Goal: Information Seeking & Learning: Check status

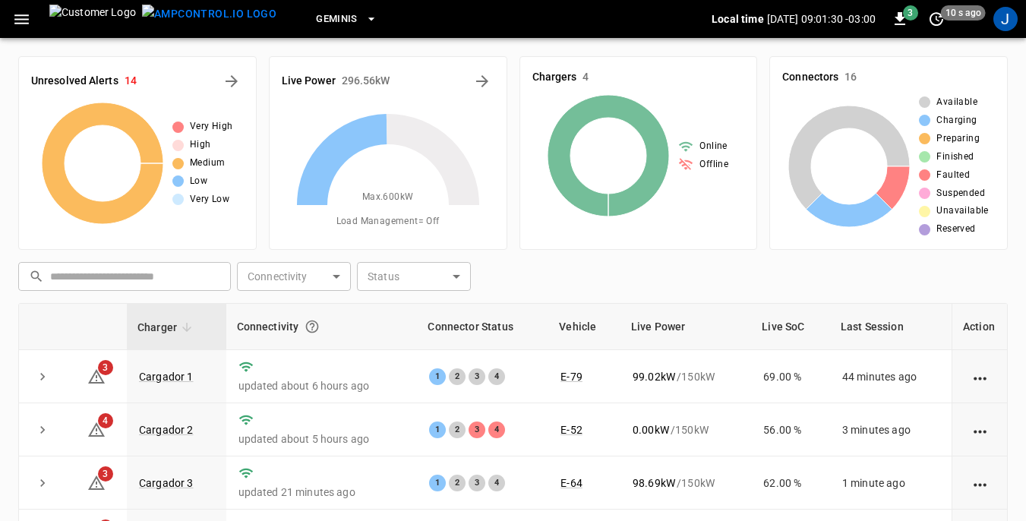
scroll to position [76, 0]
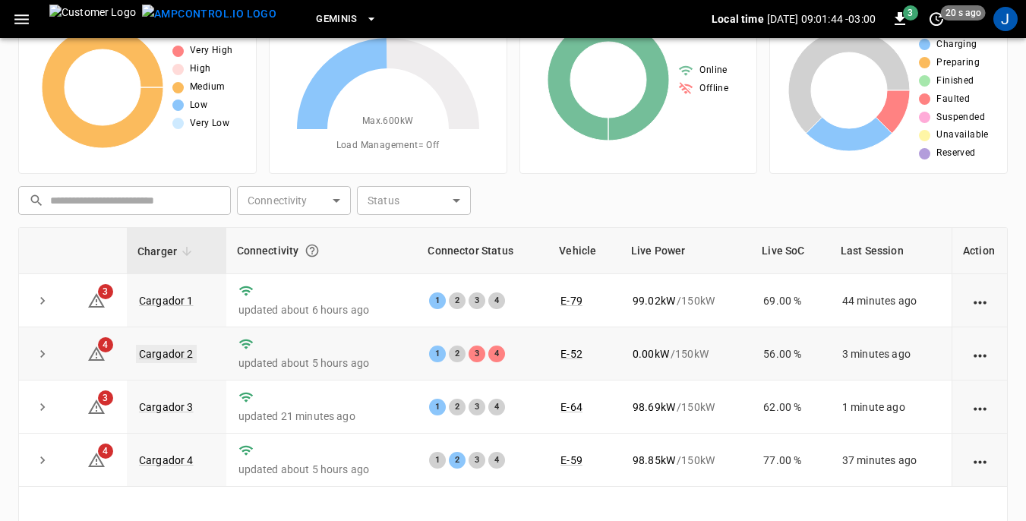
click at [175, 355] on link "Cargador 2" at bounding box center [166, 354] width 61 height 18
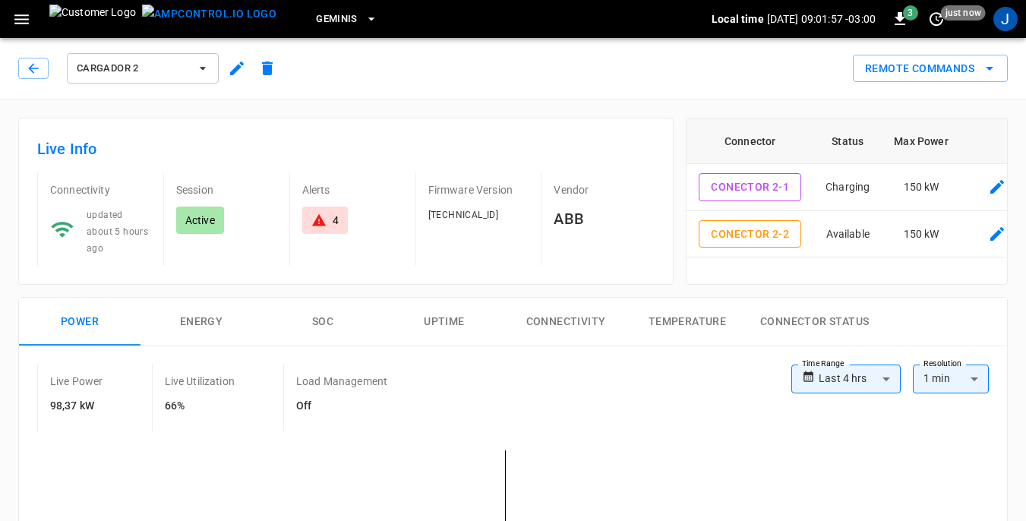
click at [202, 68] on icon "button" at bounding box center [203, 68] width 6 height 3
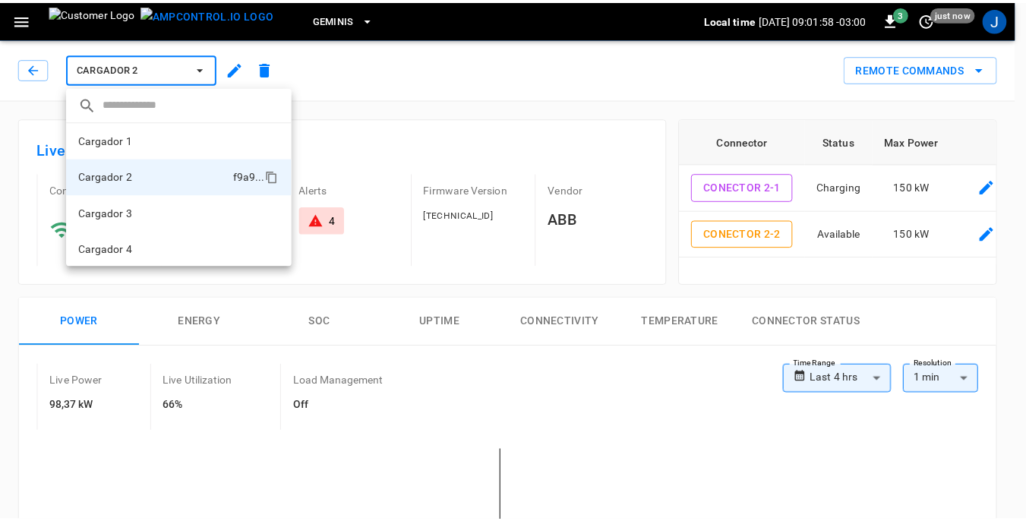
scroll to position [2, 0]
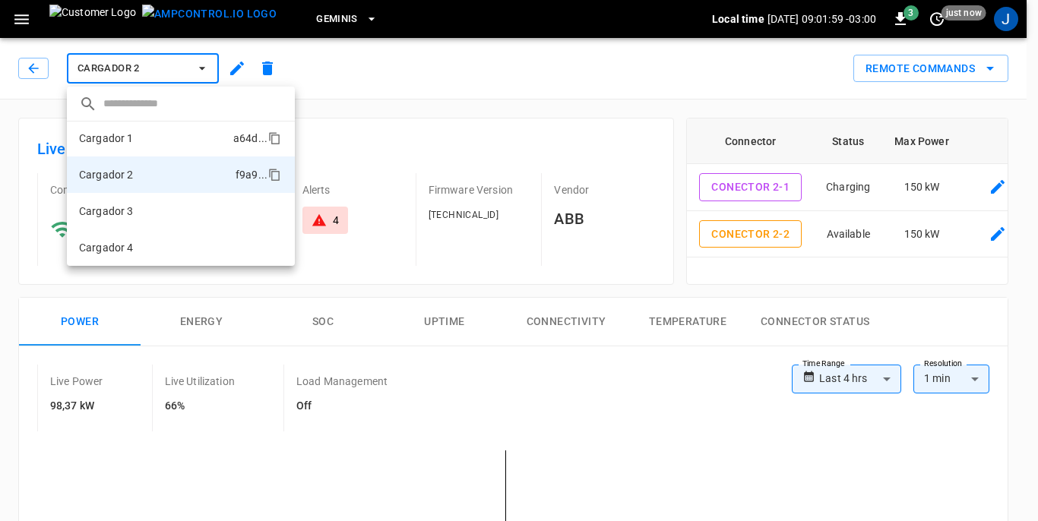
click at [174, 139] on li "Cargador 1 a64d ..." at bounding box center [181, 138] width 228 height 36
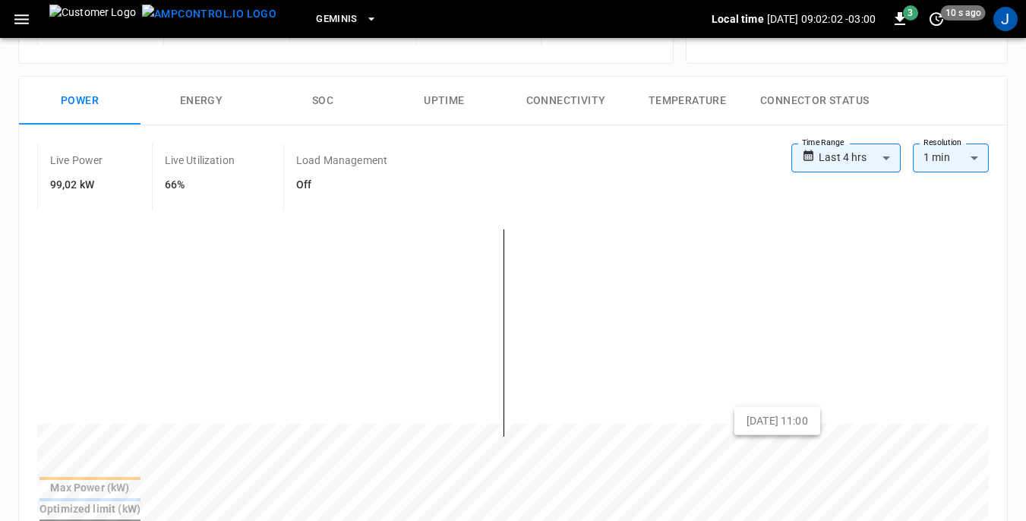
scroll to position [228, 0]
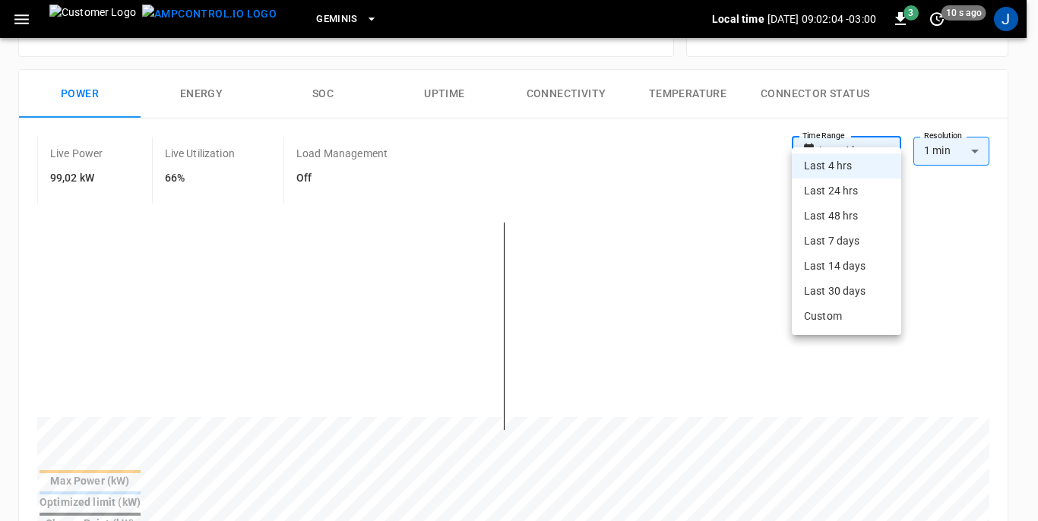
click at [890, 131] on body "**********" at bounding box center [519, 491] width 1038 height 1438
click at [851, 192] on li "Last 24 hrs" at bounding box center [845, 190] width 109 height 25
type input "**********"
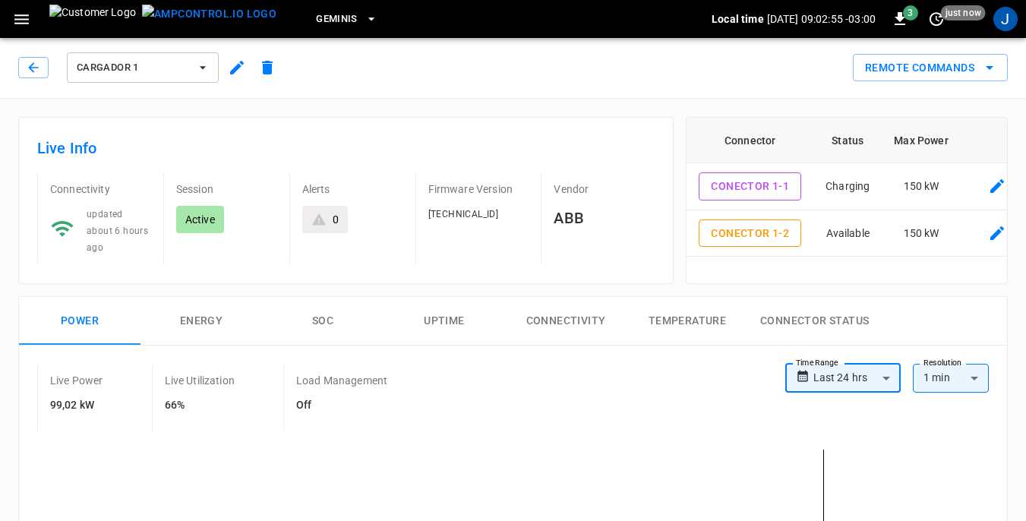
scroll to position [0, 0]
click at [199, 67] on icon "button" at bounding box center [202, 68] width 15 height 15
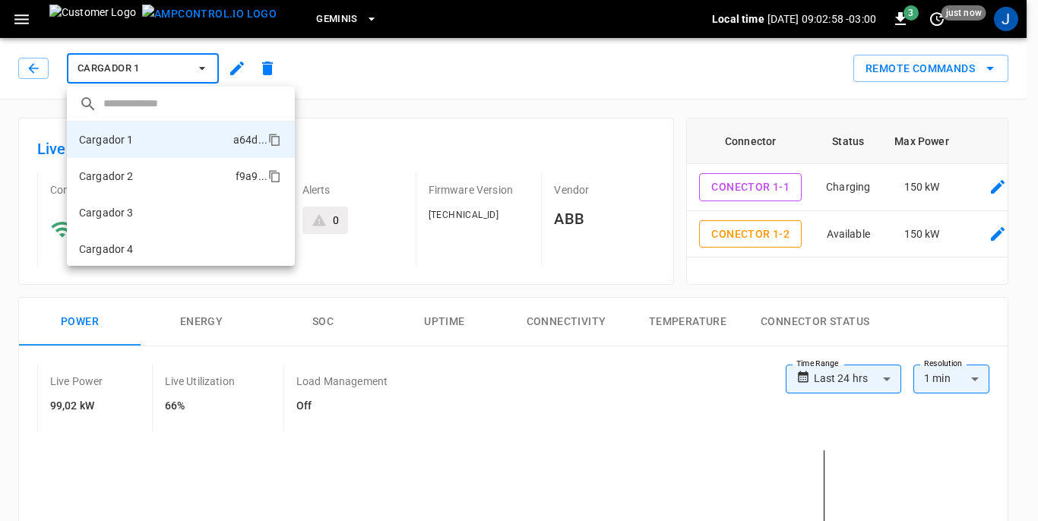
click at [129, 179] on p "Cargador 2" at bounding box center [106, 176] width 55 height 15
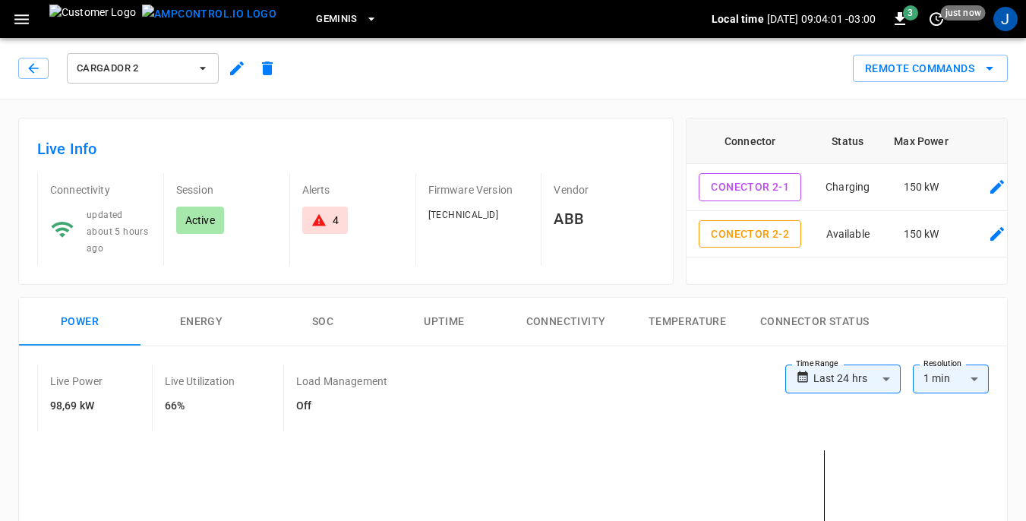
click at [203, 67] on icon "button" at bounding box center [202, 68] width 15 height 15
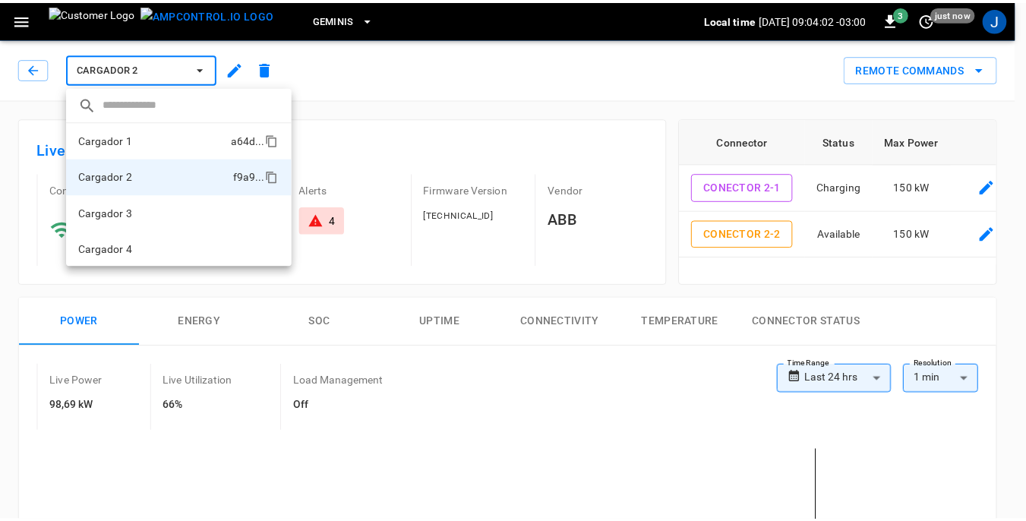
scroll to position [2, 0]
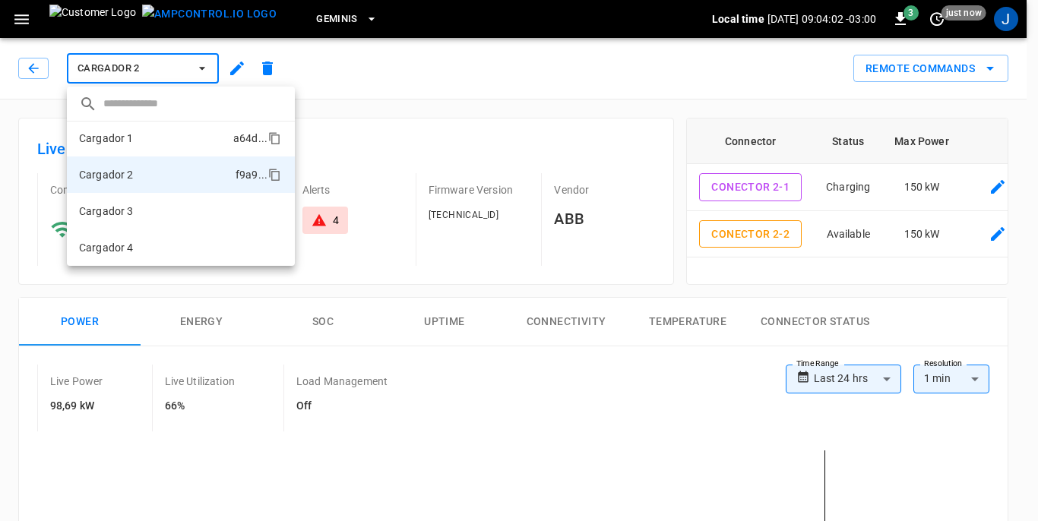
click at [173, 137] on li "Cargador 1 a64d ..." at bounding box center [181, 138] width 228 height 36
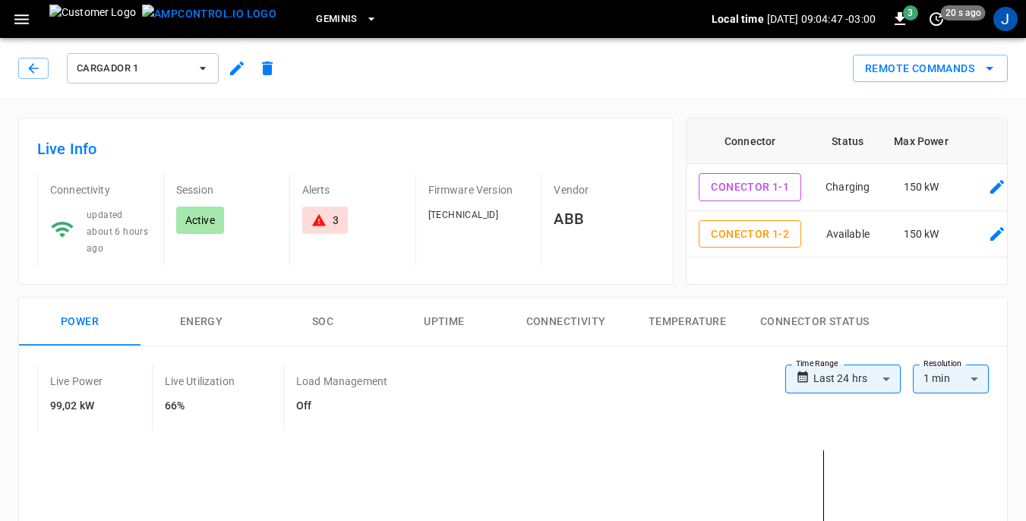
click at [201, 65] on icon "button" at bounding box center [202, 68] width 15 height 15
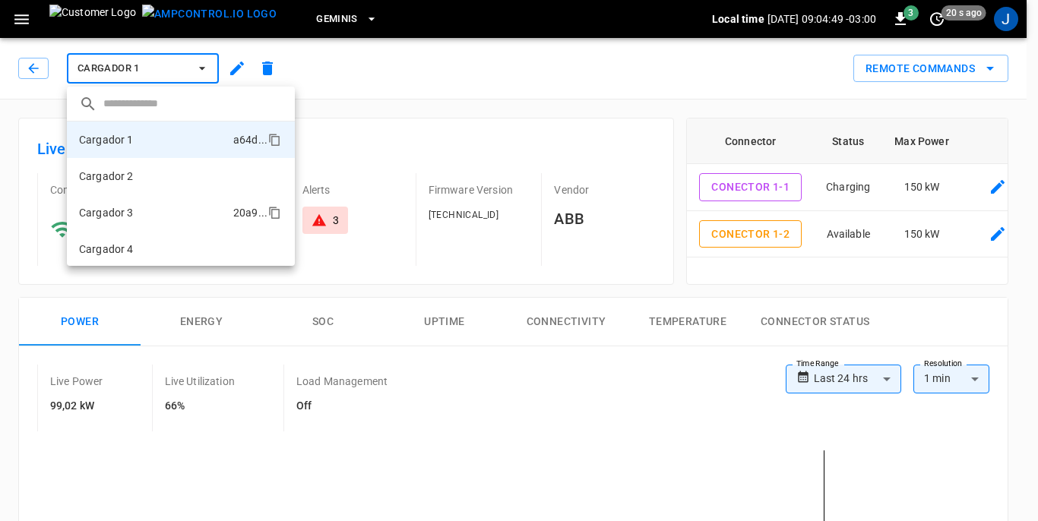
click at [135, 209] on li "Cargador 3 20a9 ..." at bounding box center [181, 212] width 228 height 36
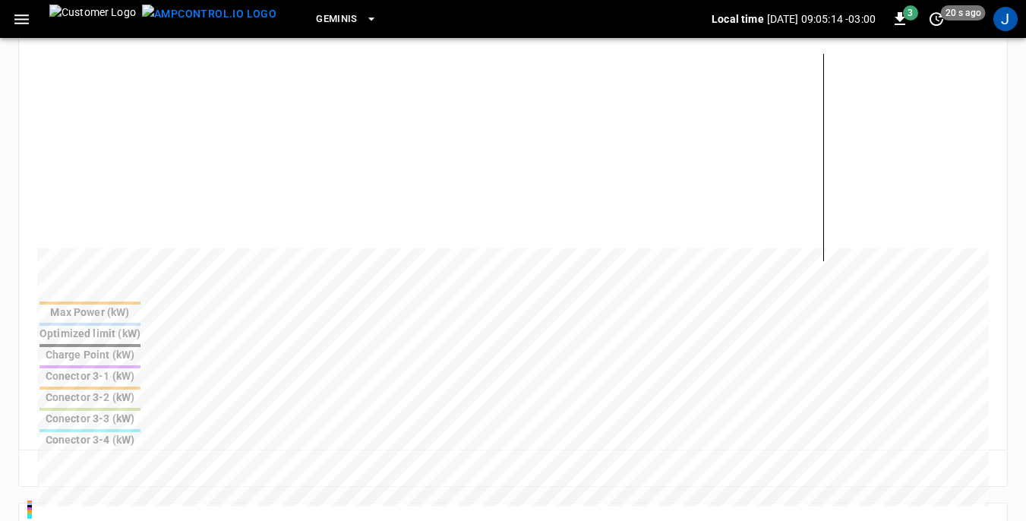
scroll to position [304, 0]
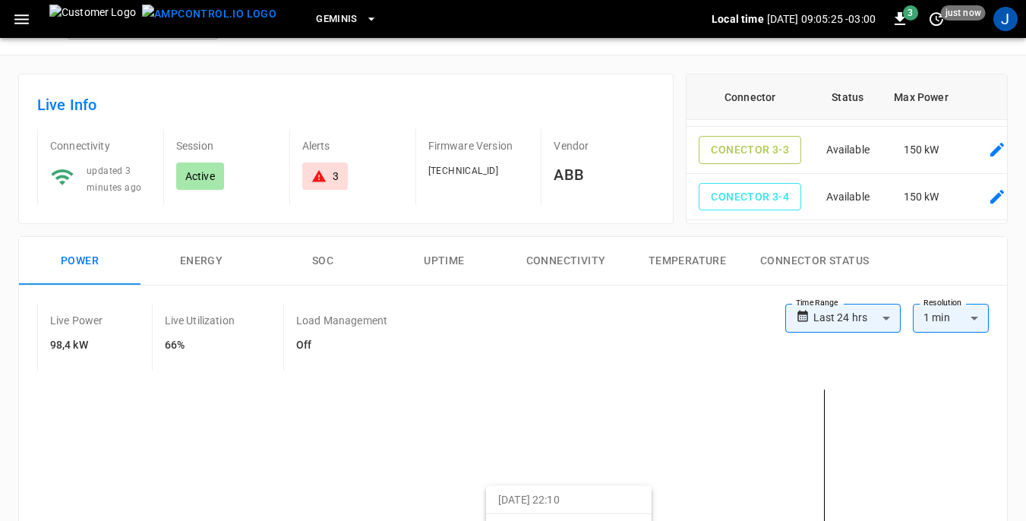
scroll to position [0, 0]
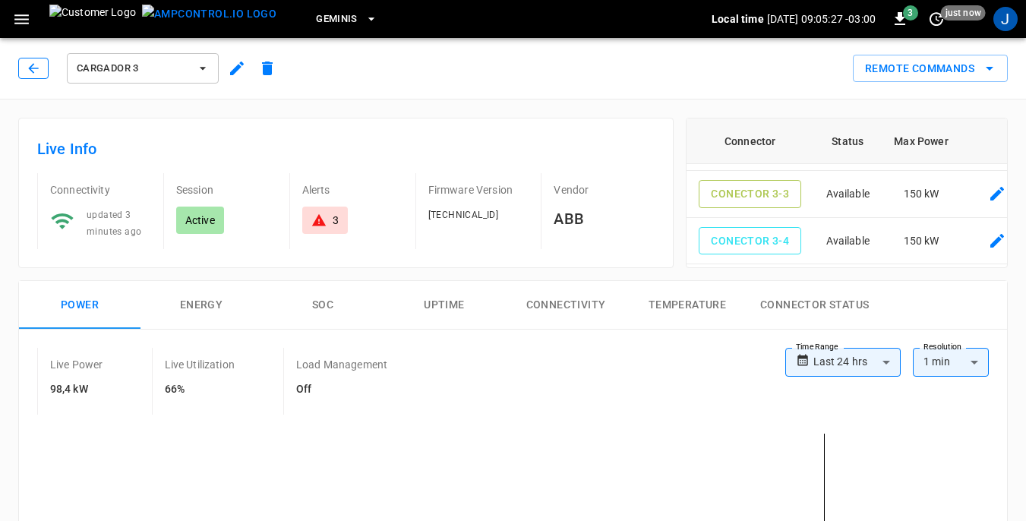
click at [25, 69] on button "button" at bounding box center [33, 68] width 30 height 21
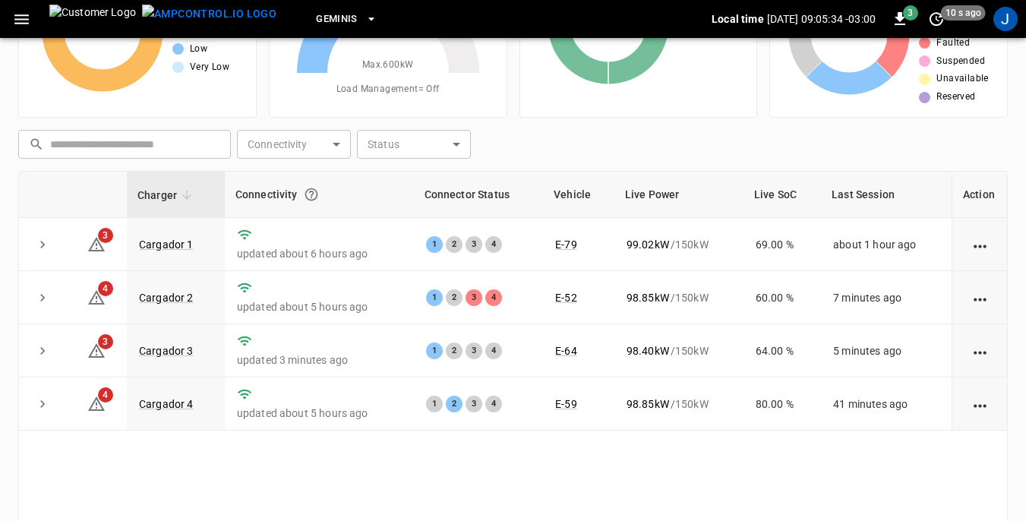
scroll to position [205, 0]
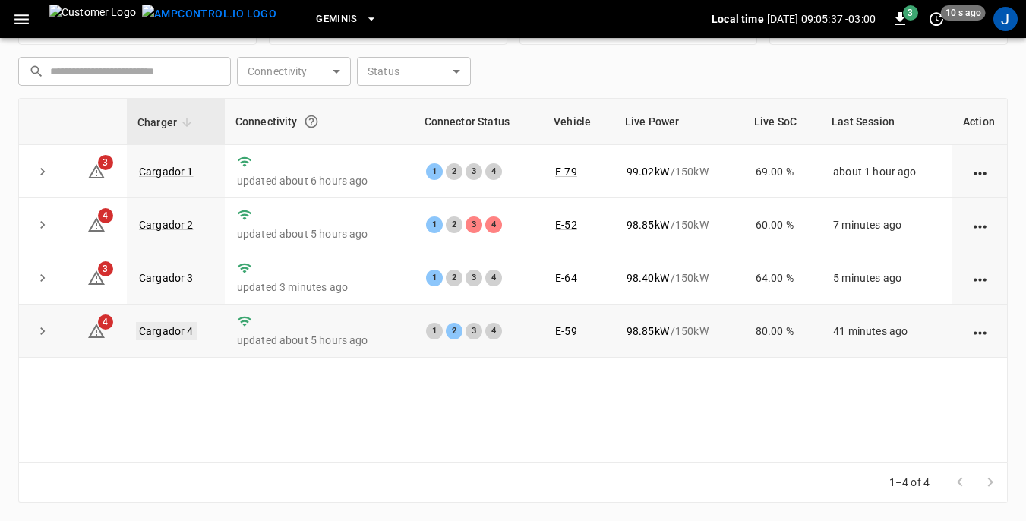
click at [176, 333] on link "Cargador 4" at bounding box center [166, 331] width 61 height 18
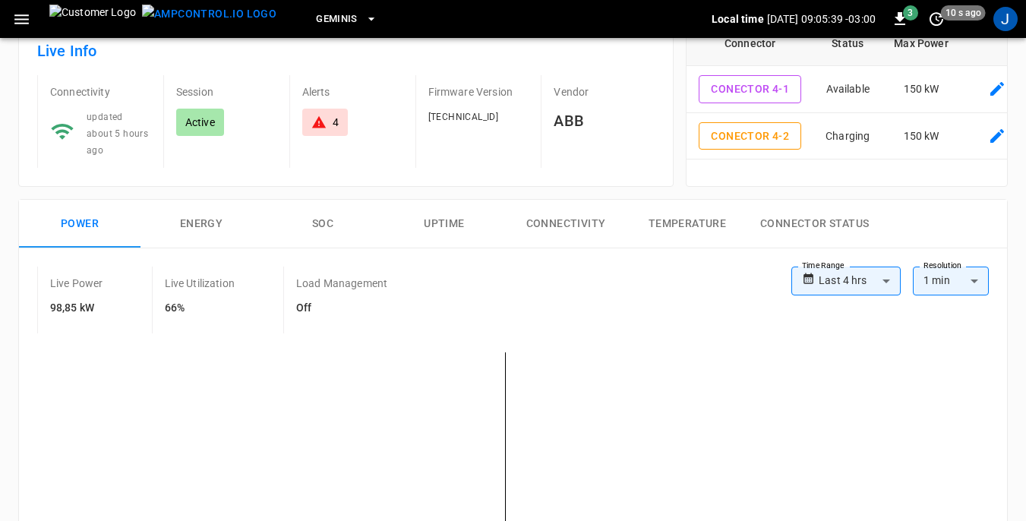
scroll to position [304, 0]
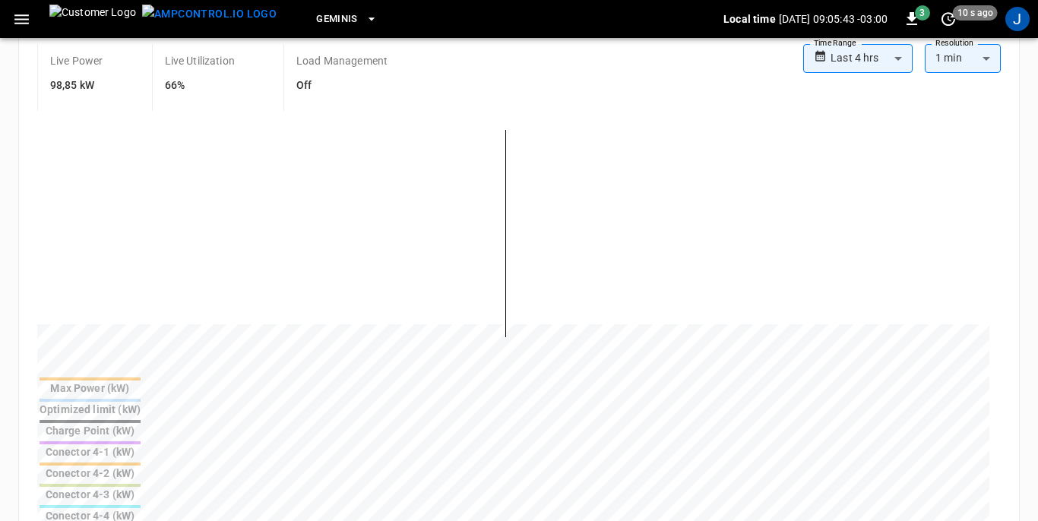
click at [891, 56] on body "**********" at bounding box center [519, 406] width 1038 height 1421
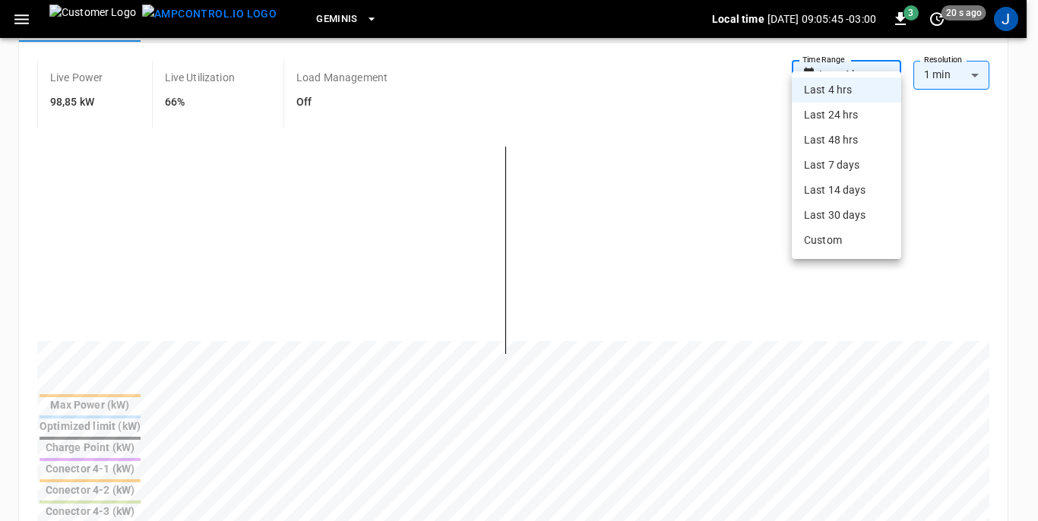
click at [836, 112] on li "Last 24 hrs" at bounding box center [845, 115] width 109 height 25
type input "**********"
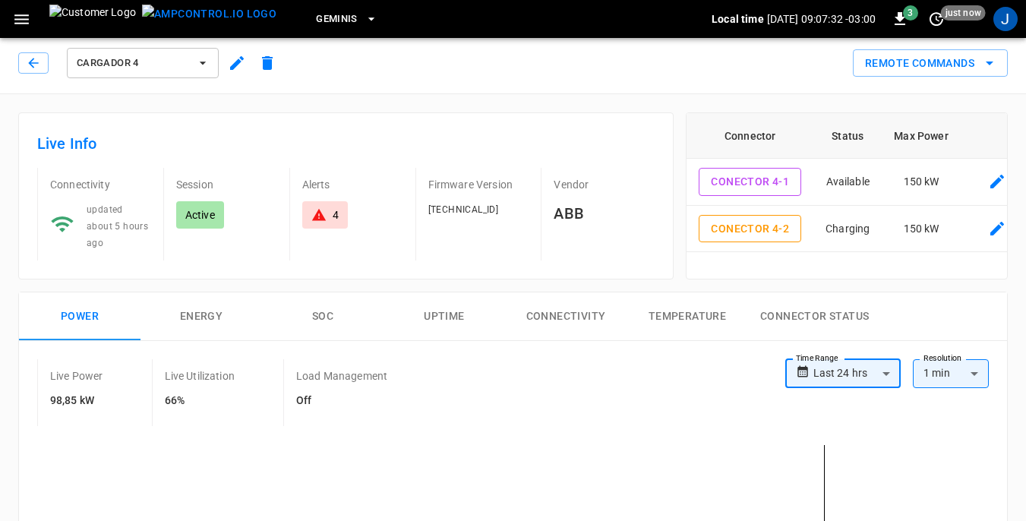
scroll to position [0, 0]
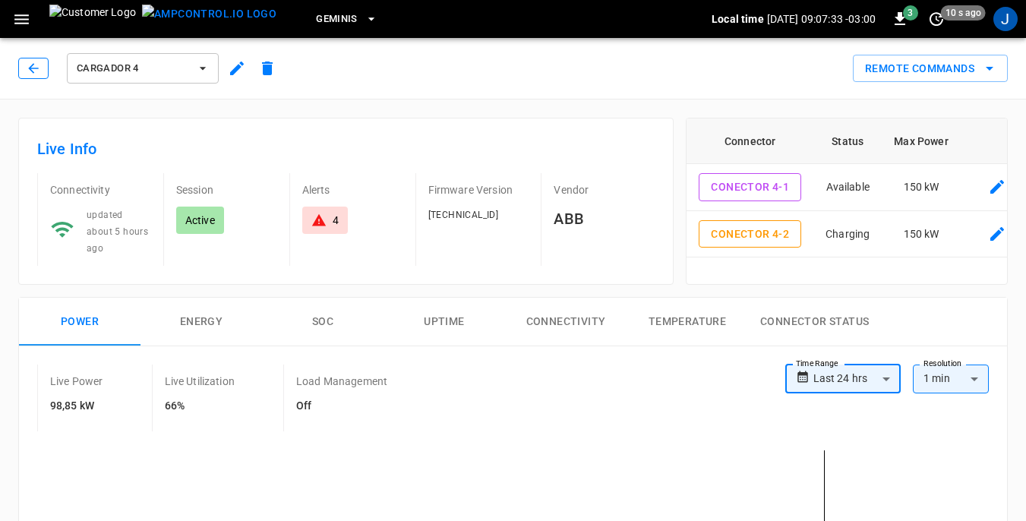
click at [30, 65] on icon "button" at bounding box center [33, 68] width 15 height 15
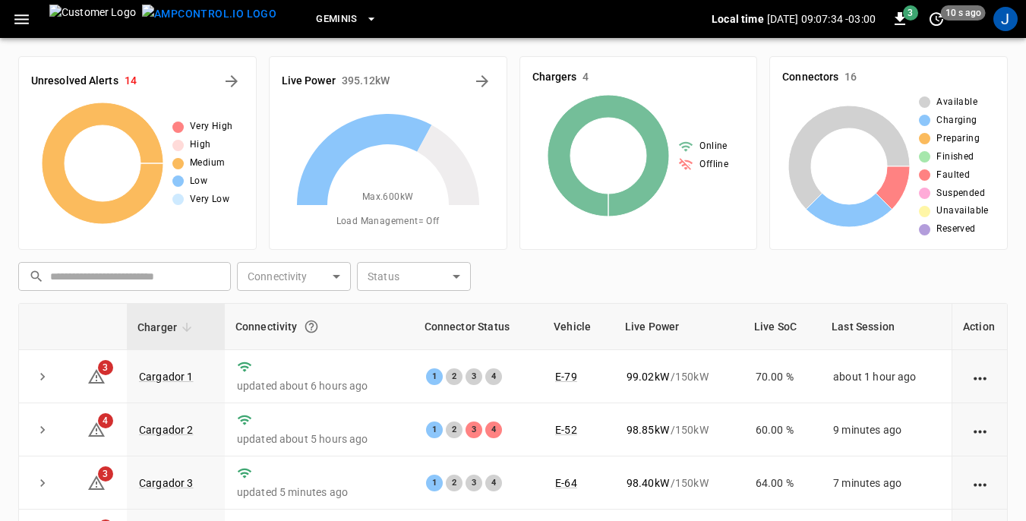
scroll to position [205, 0]
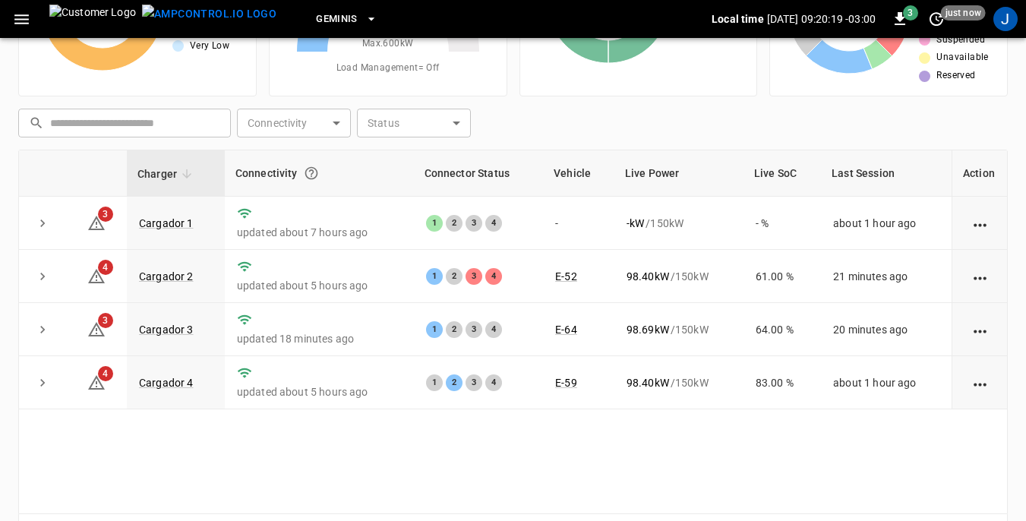
scroll to position [129, 0]
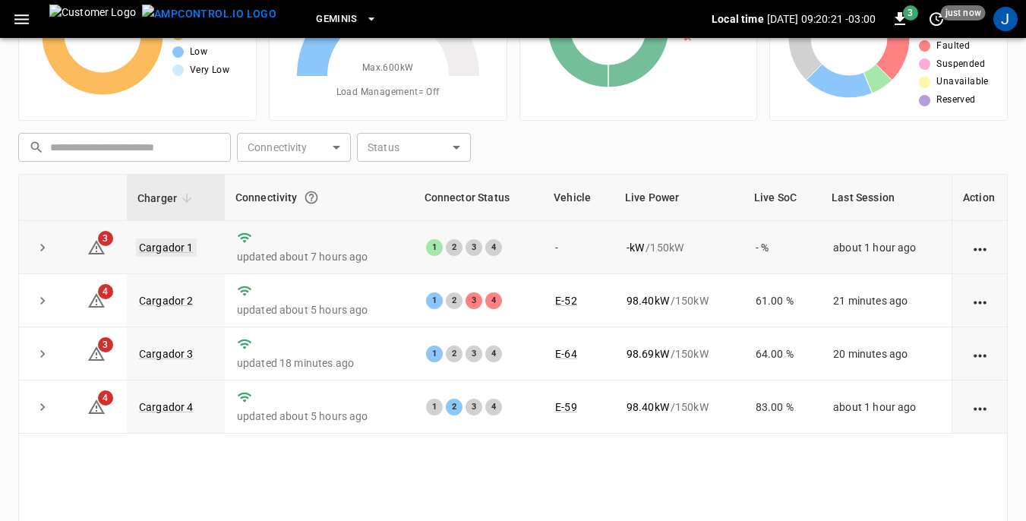
click at [163, 244] on link "Cargador 1" at bounding box center [166, 247] width 61 height 18
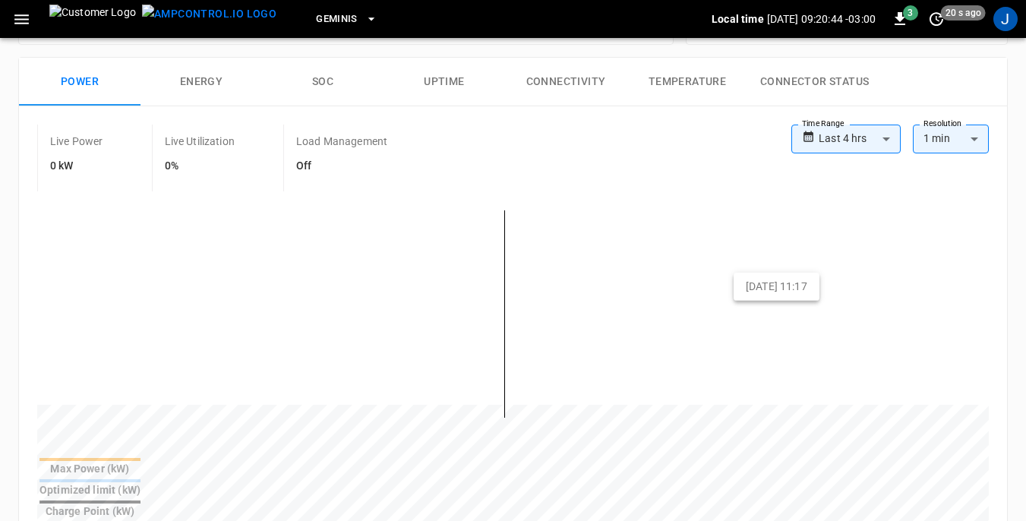
scroll to position [152, 0]
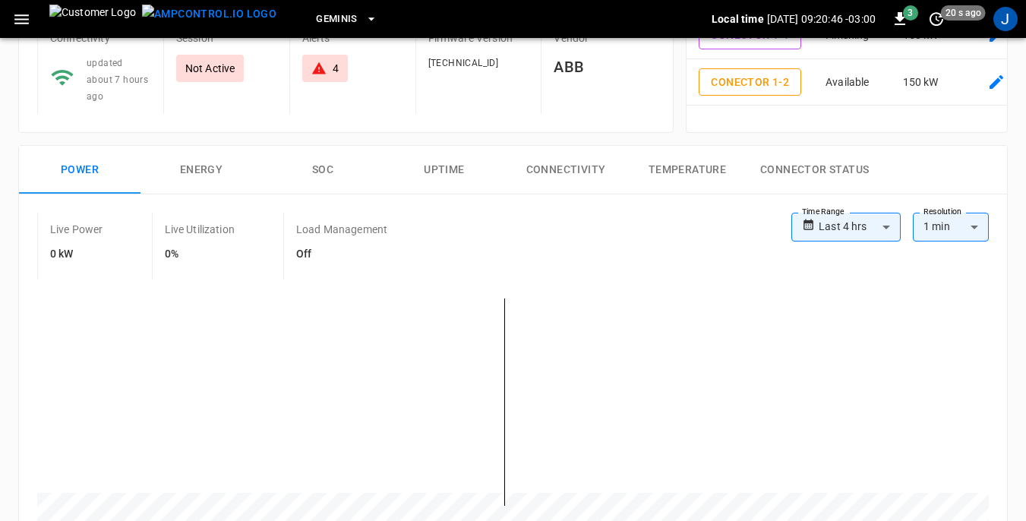
click at [324, 69] on icon at bounding box center [318, 68] width 15 height 15
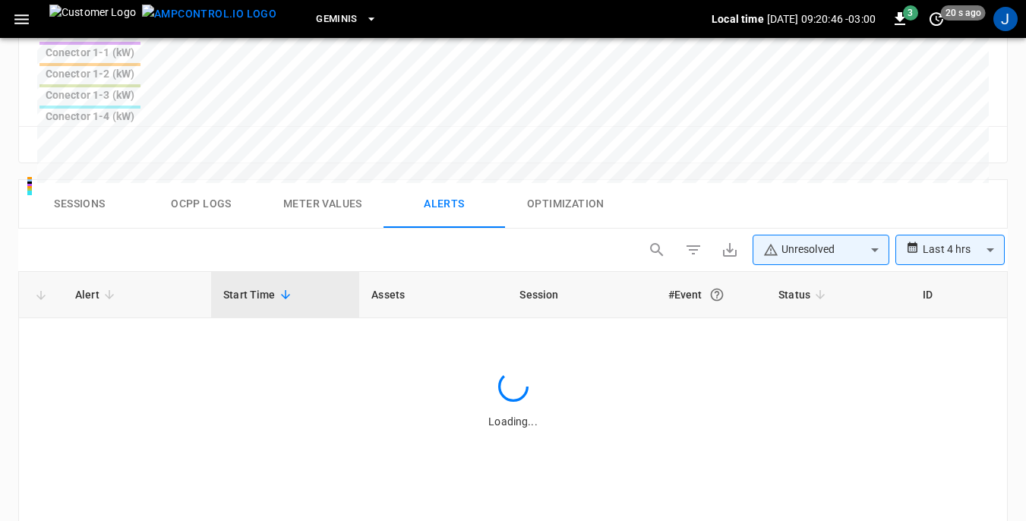
scroll to position [723, 0]
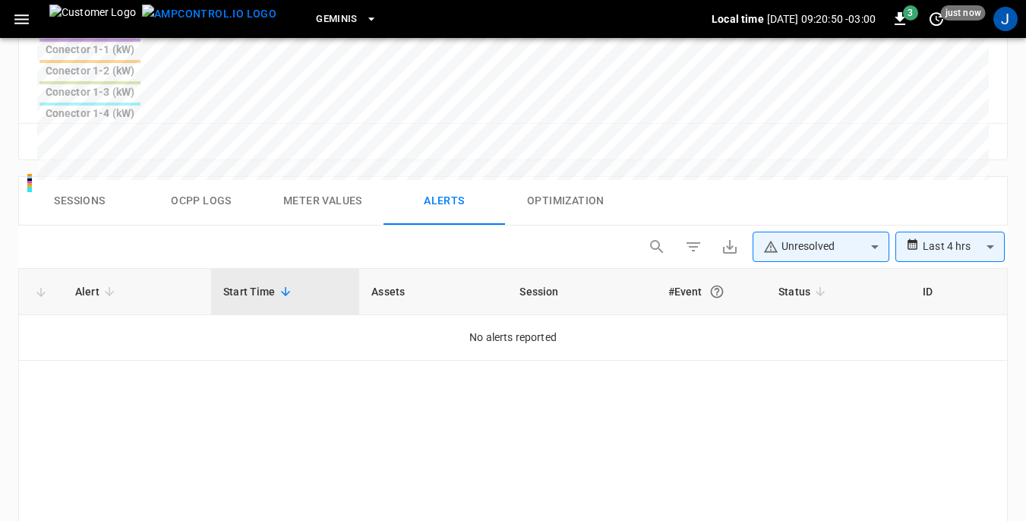
click at [254, 283] on span "Start Time" at bounding box center [259, 292] width 72 height 18
click at [99, 283] on span "Alert" at bounding box center [97, 292] width 44 height 18
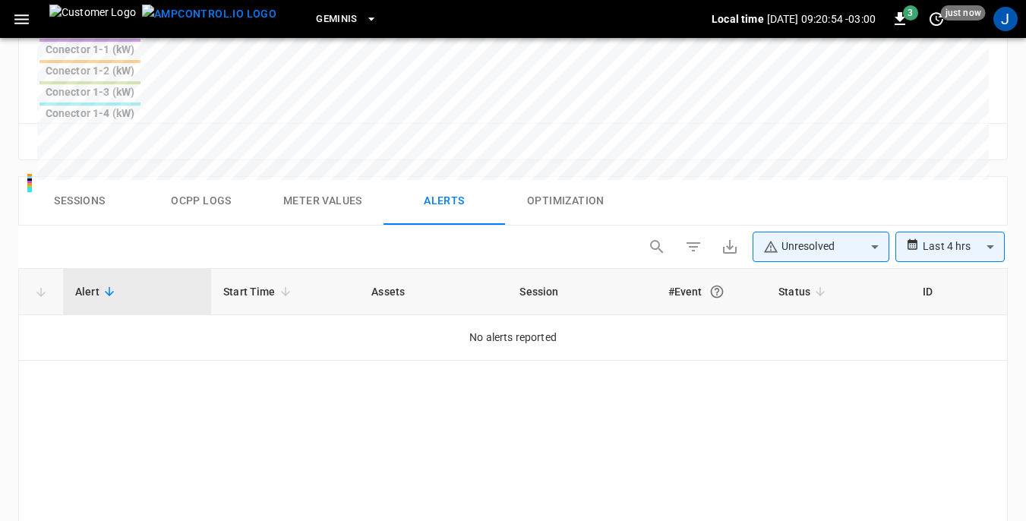
click at [406, 351] on div "Alert Start Time Assets Session #Event Status ID No alerts reported" at bounding box center [513, 437] width 990 height 339
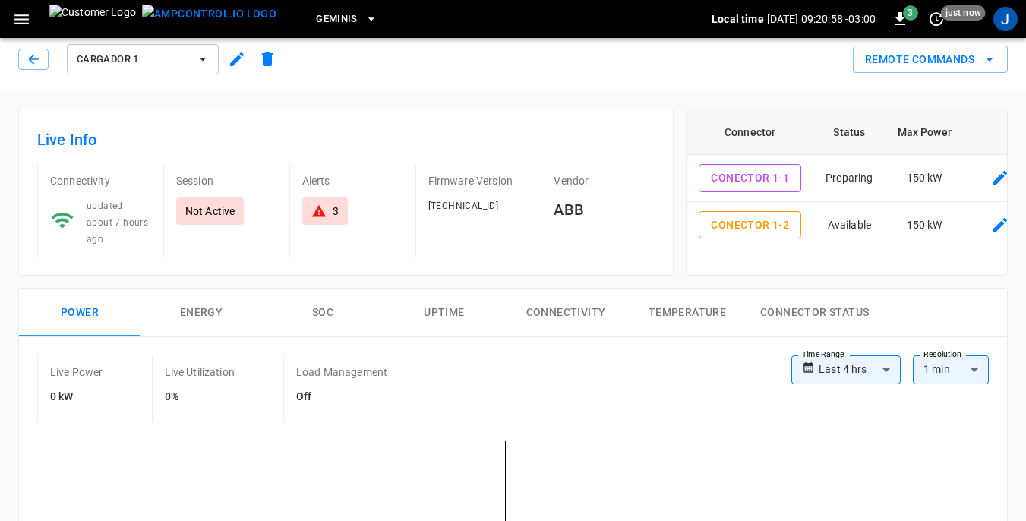
scroll to position [0, 0]
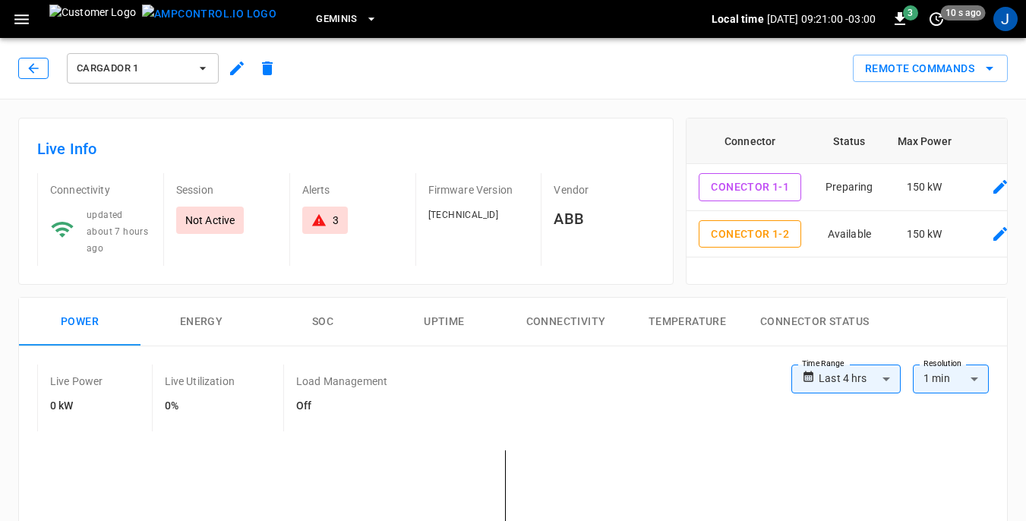
click at [27, 62] on icon "button" at bounding box center [33, 68] width 15 height 15
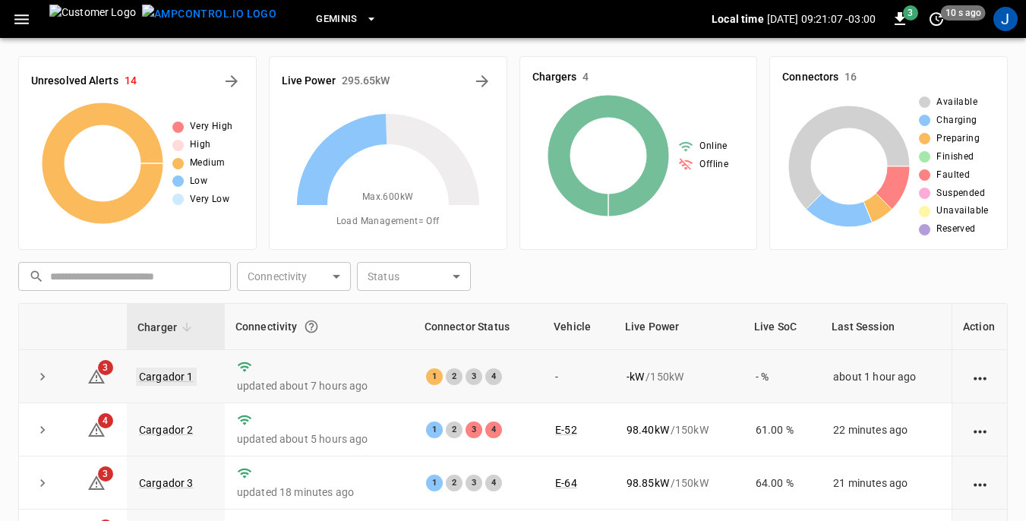
click at [163, 374] on link "Cargador 1" at bounding box center [166, 377] width 61 height 18
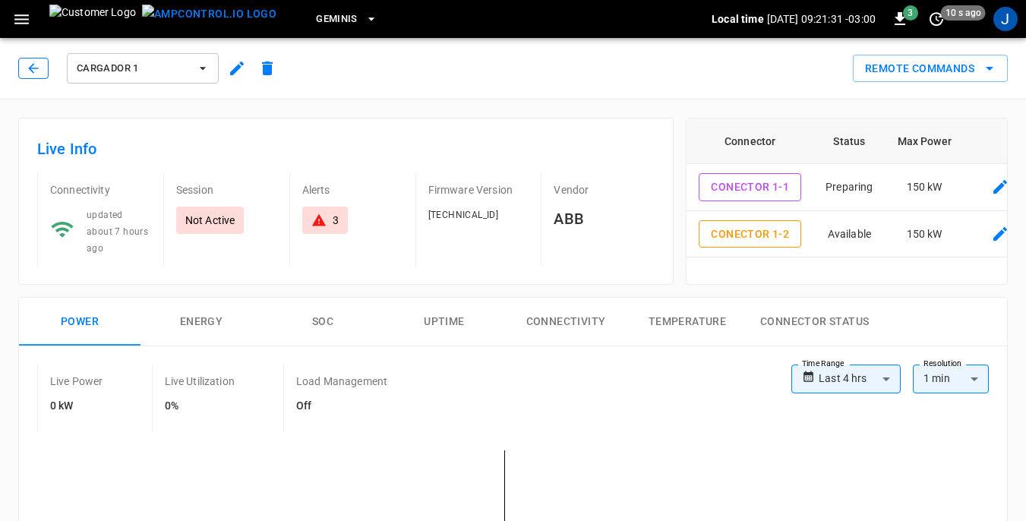
click at [36, 72] on icon "button" at bounding box center [33, 68] width 15 height 15
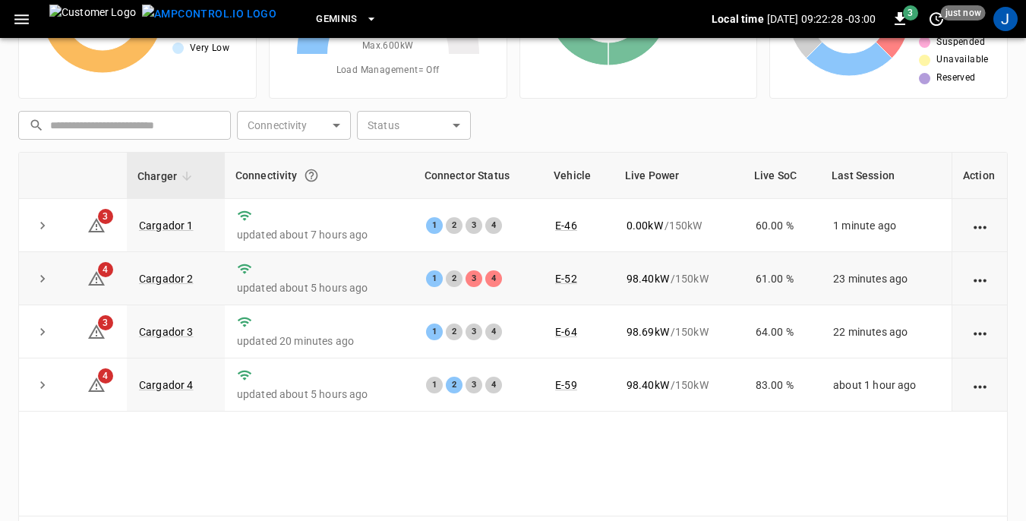
scroll to position [152, 0]
click at [178, 224] on link "Cargador 1" at bounding box center [166, 225] width 61 height 18
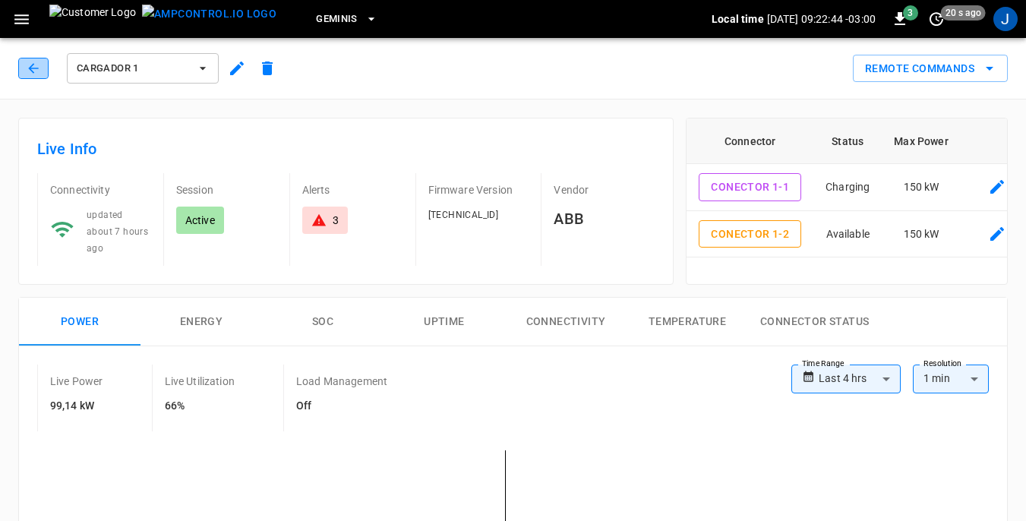
click at [36, 68] on icon "button" at bounding box center [33, 68] width 15 height 15
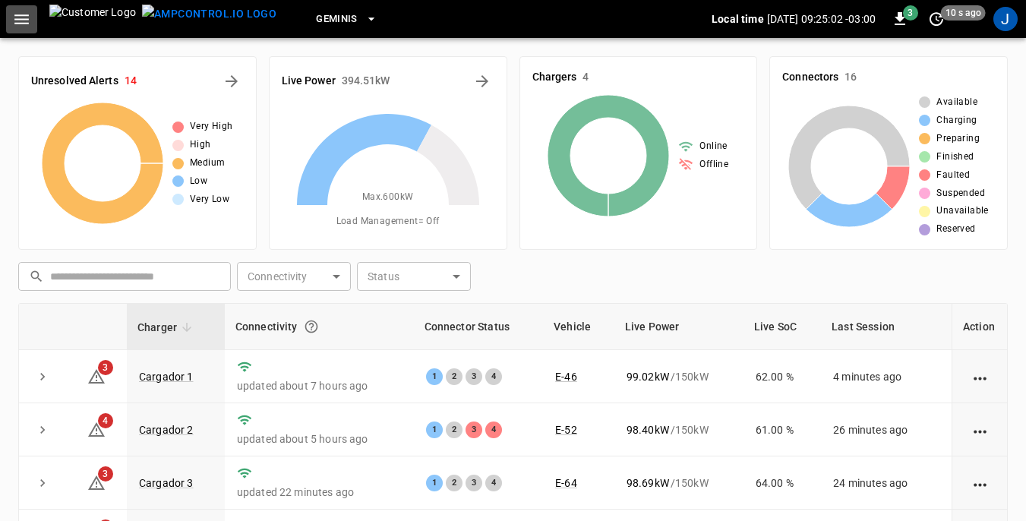
click at [24, 16] on icon "button" at bounding box center [21, 19] width 19 height 19
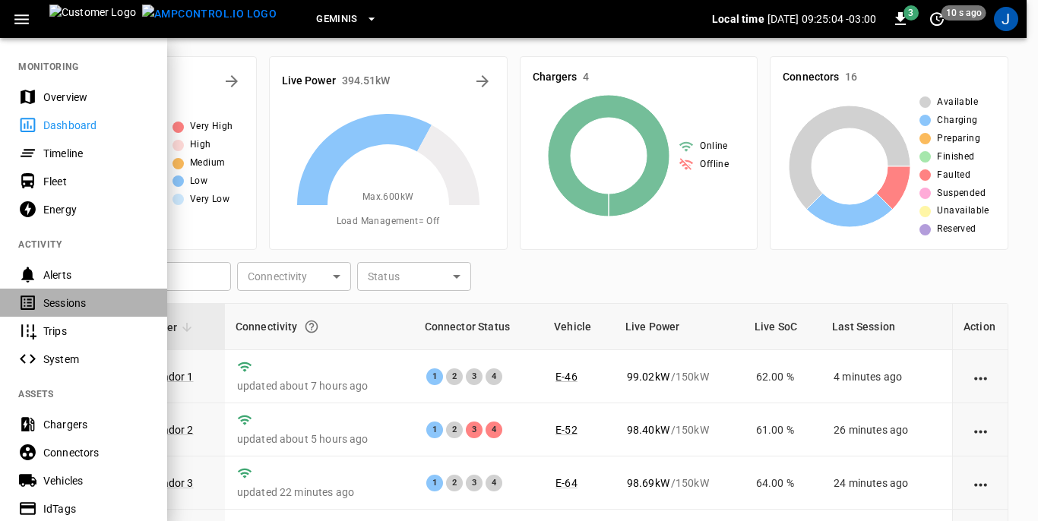
click at [47, 304] on div "Sessions" at bounding box center [96, 302] width 106 height 15
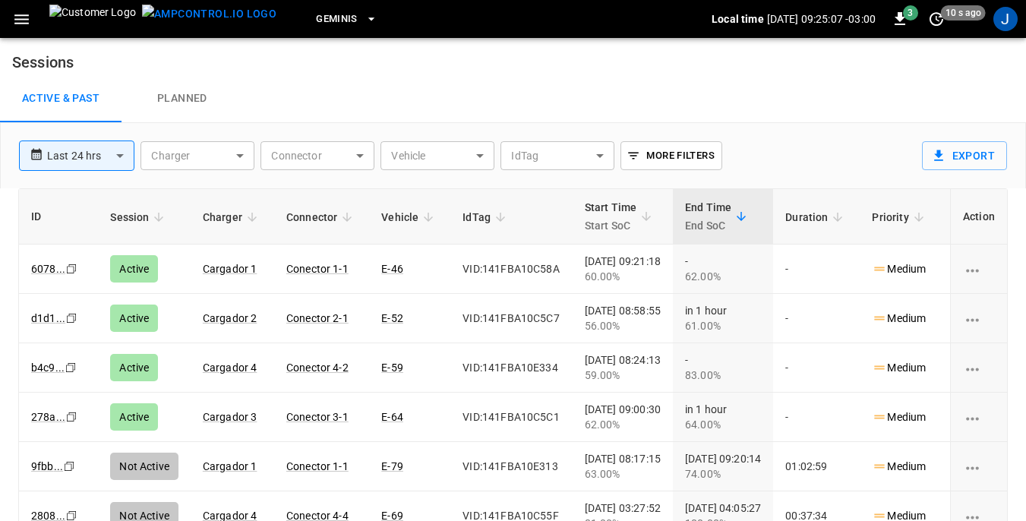
click at [480, 157] on body "**********" at bounding box center [513, 297] width 1026 height 594
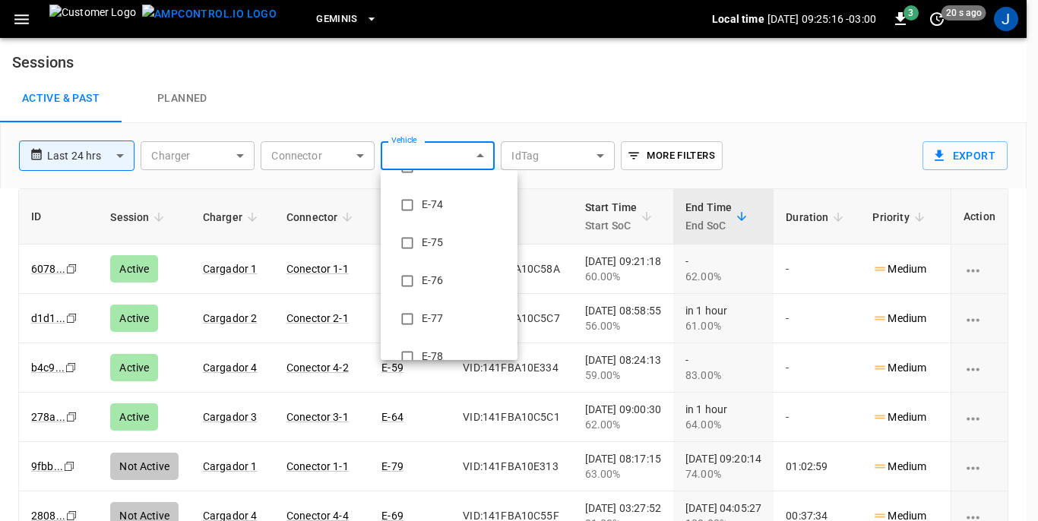
scroll to position [1291, 0]
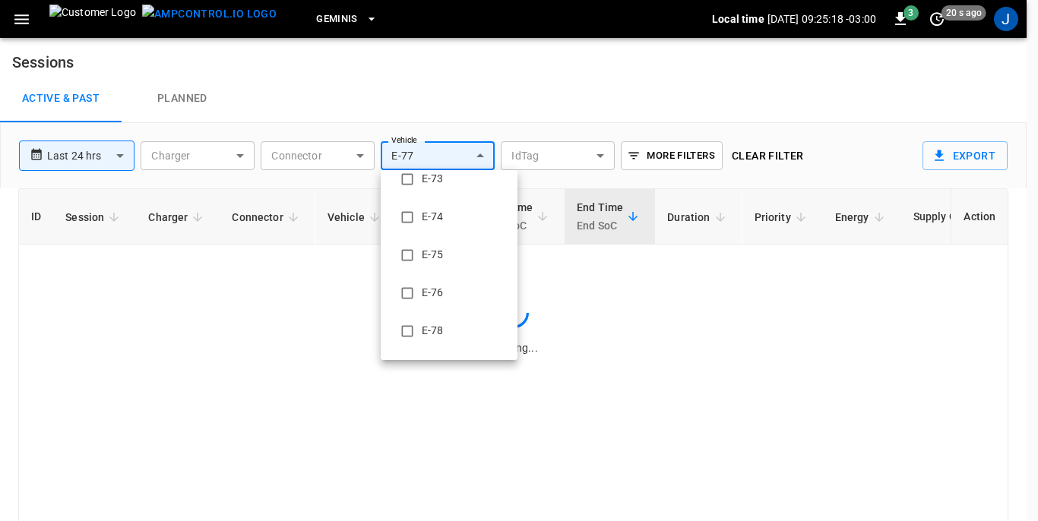
type input "**********"
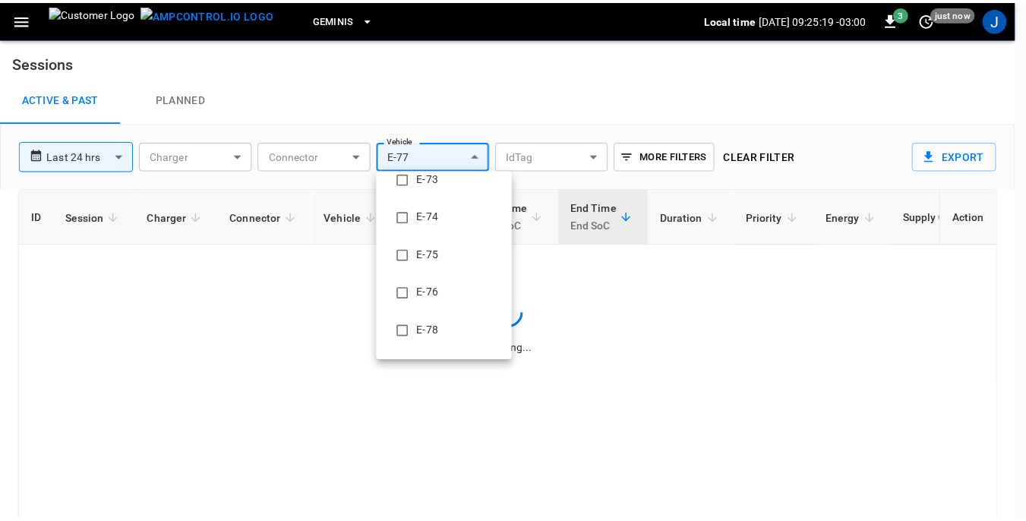
scroll to position [0, 0]
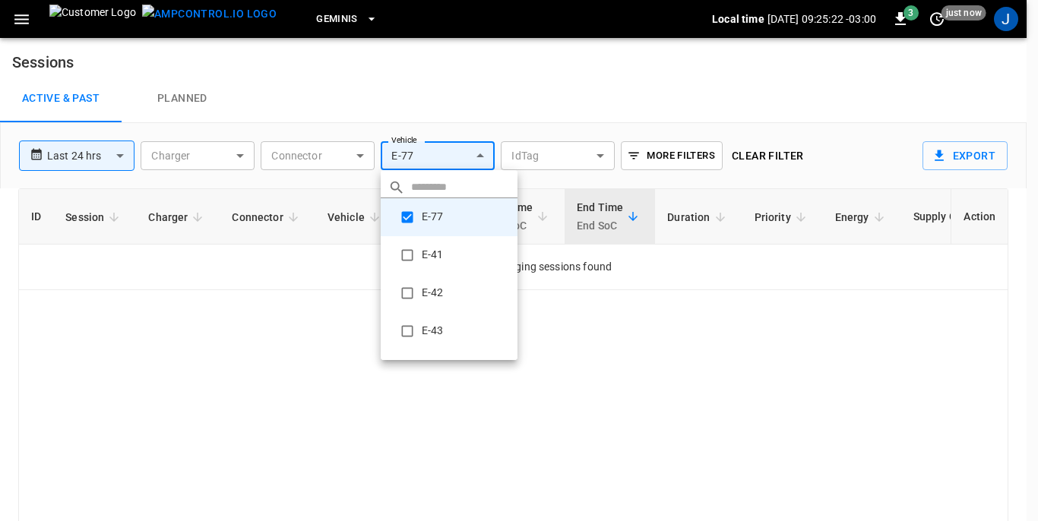
click at [122, 154] on div at bounding box center [519, 260] width 1038 height 521
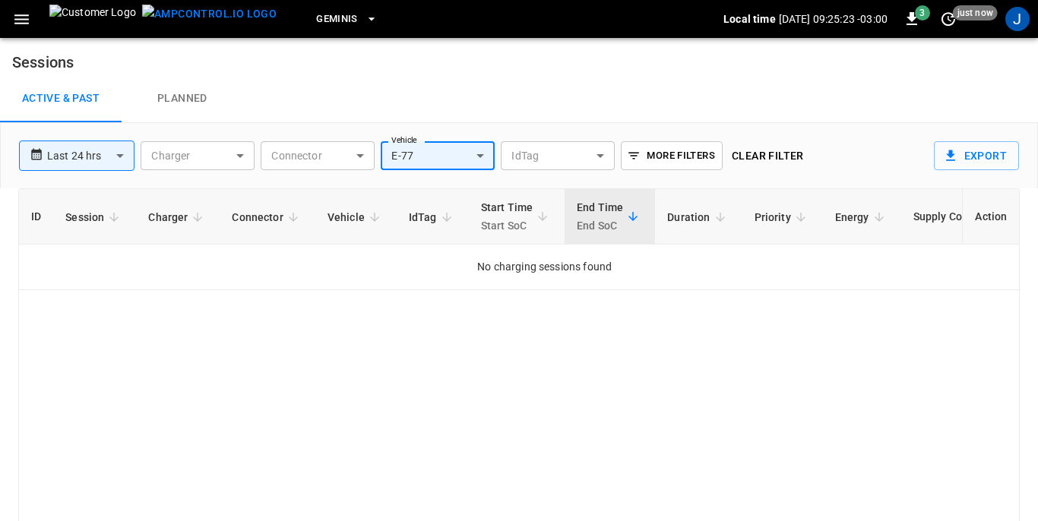
click at [119, 153] on body "**********" at bounding box center [519, 297] width 1038 height 594
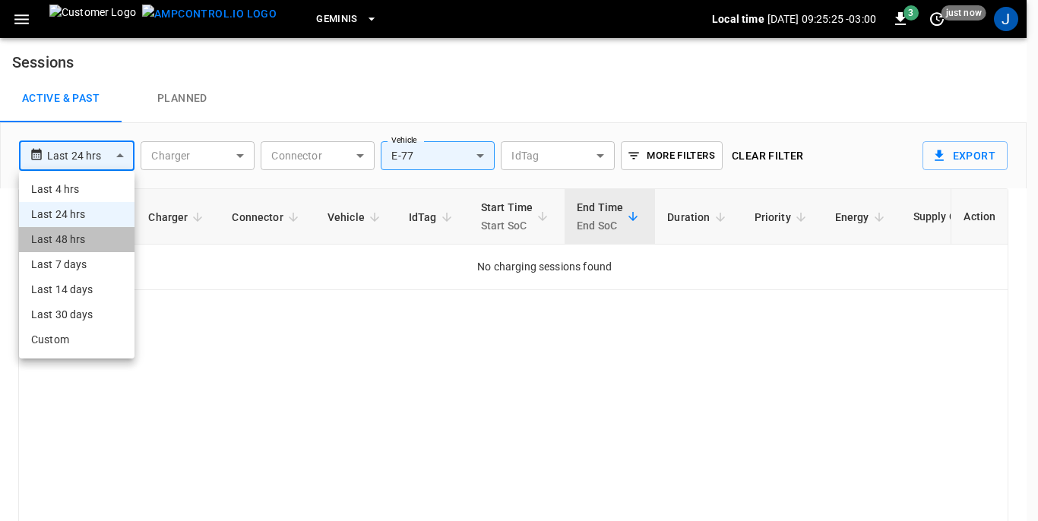
click at [73, 233] on li "Last 48 hrs" at bounding box center [76, 239] width 115 height 25
type input "**********"
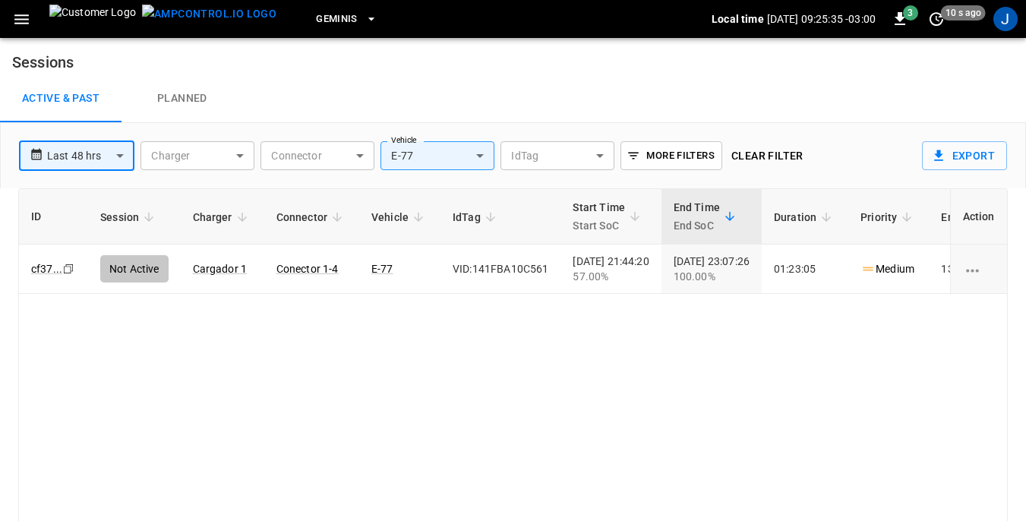
click at [242, 151] on body "**********" at bounding box center [513, 297] width 1026 height 594
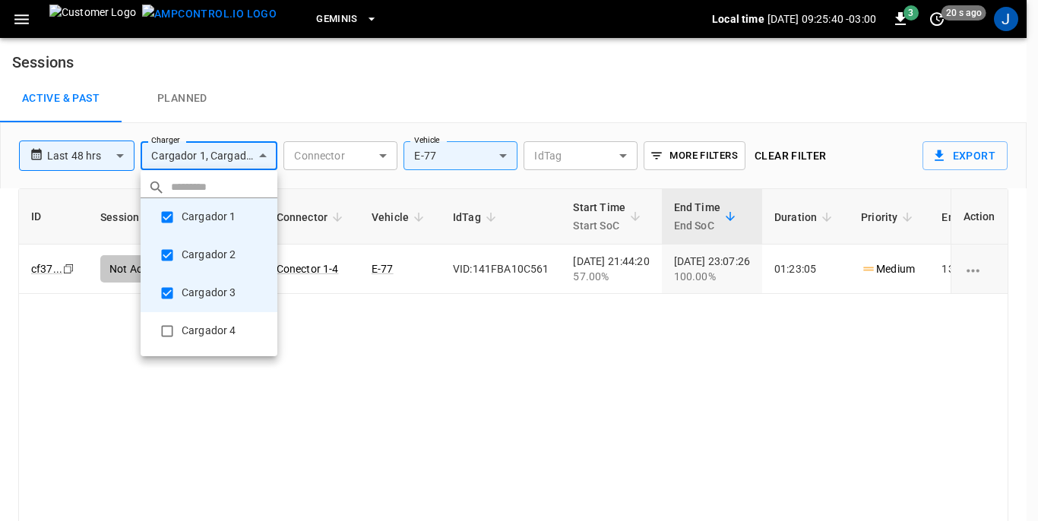
type input "**********"
click at [292, 91] on div at bounding box center [519, 260] width 1038 height 521
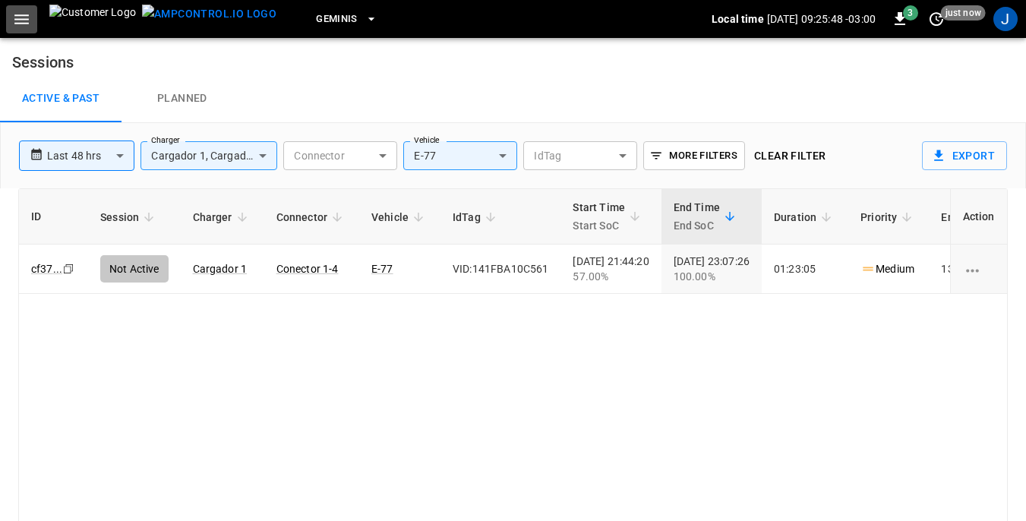
click at [20, 22] on icon "button" at bounding box center [21, 19] width 19 height 19
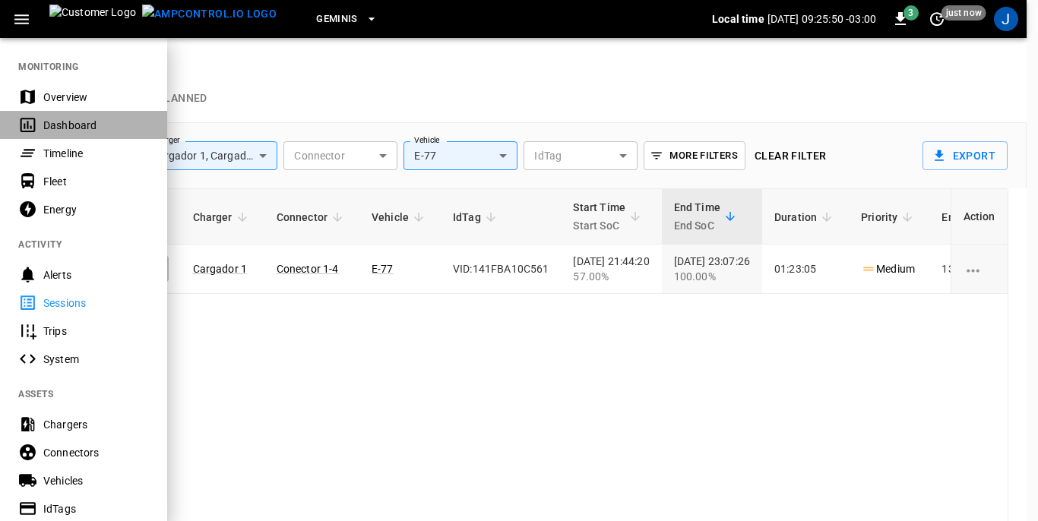
click at [50, 122] on div "Dashboard" at bounding box center [96, 125] width 106 height 15
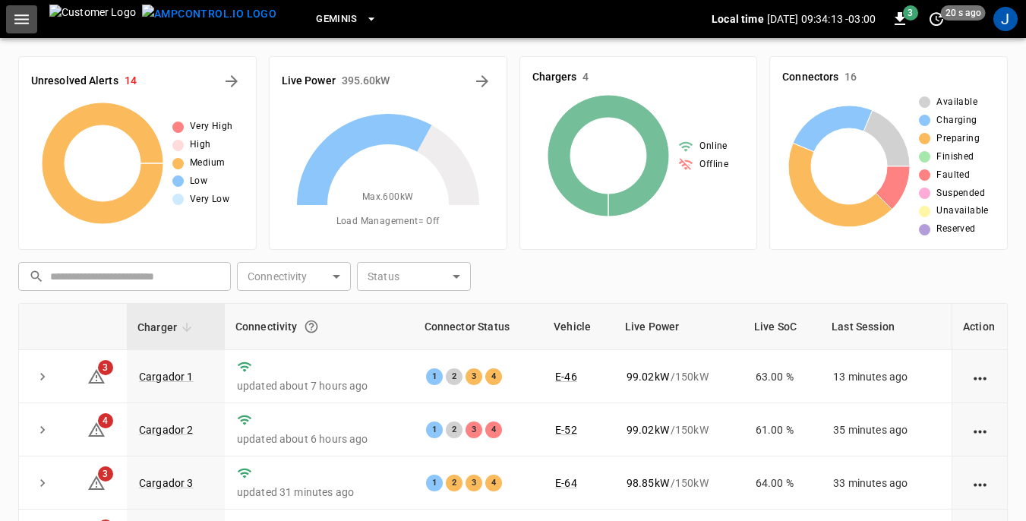
click at [24, 22] on icon "button" at bounding box center [21, 19] width 19 height 19
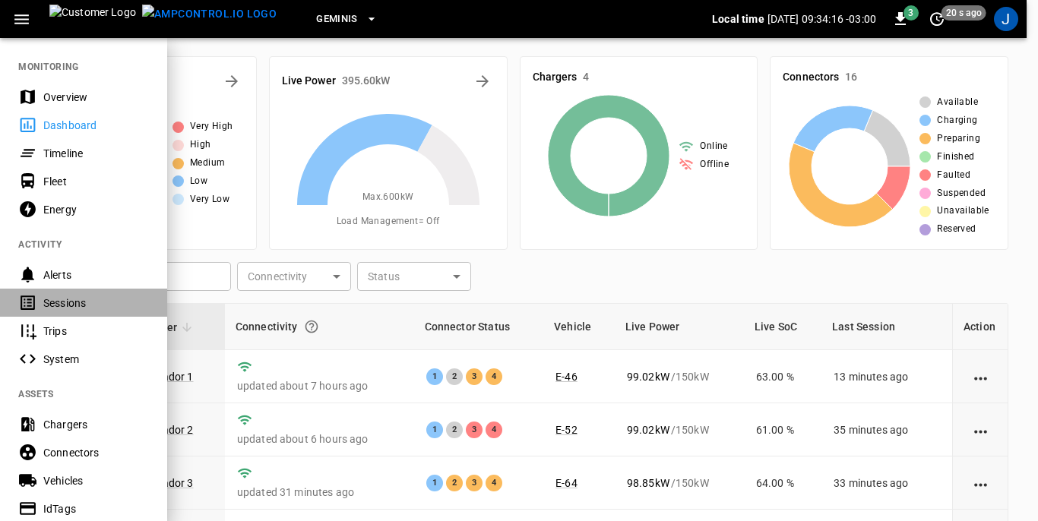
click at [67, 302] on div "Sessions" at bounding box center [96, 302] width 106 height 15
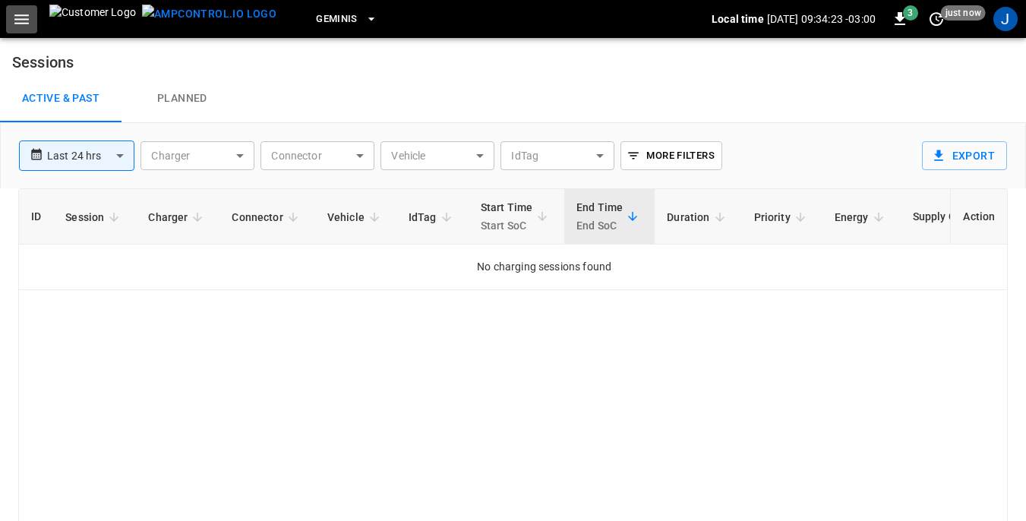
click at [25, 21] on icon "button" at bounding box center [21, 19] width 19 height 19
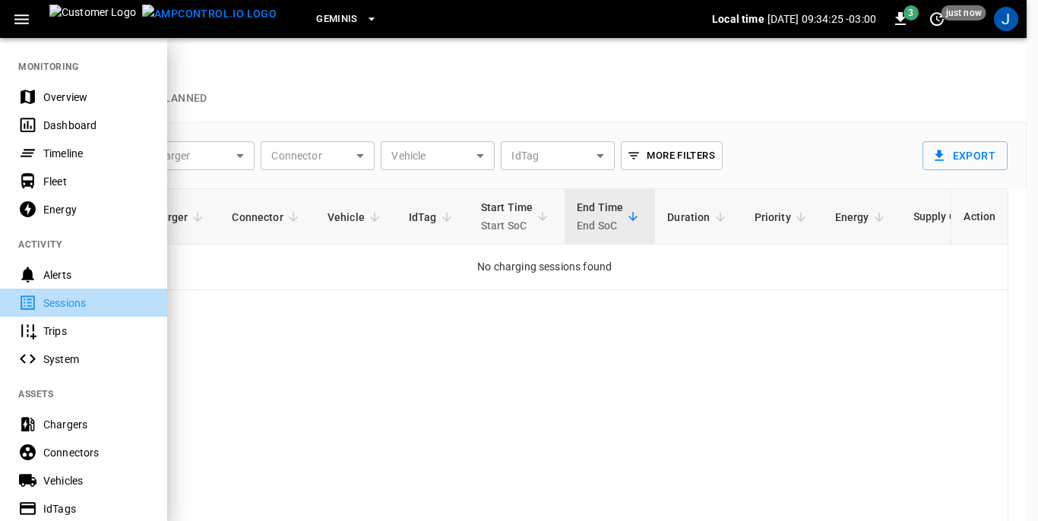
click at [71, 308] on div "Sessions" at bounding box center [96, 302] width 106 height 15
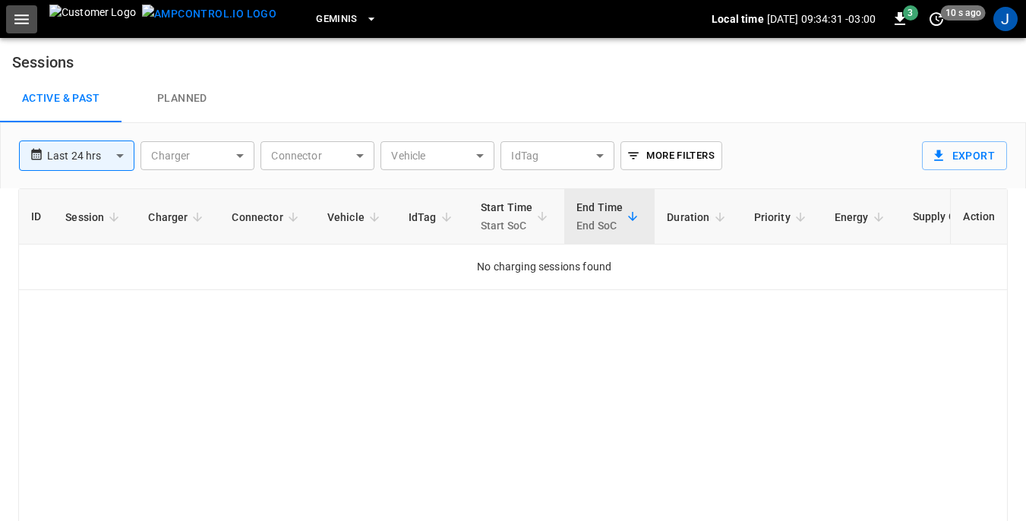
click at [19, 15] on icon "button" at bounding box center [21, 19] width 14 height 10
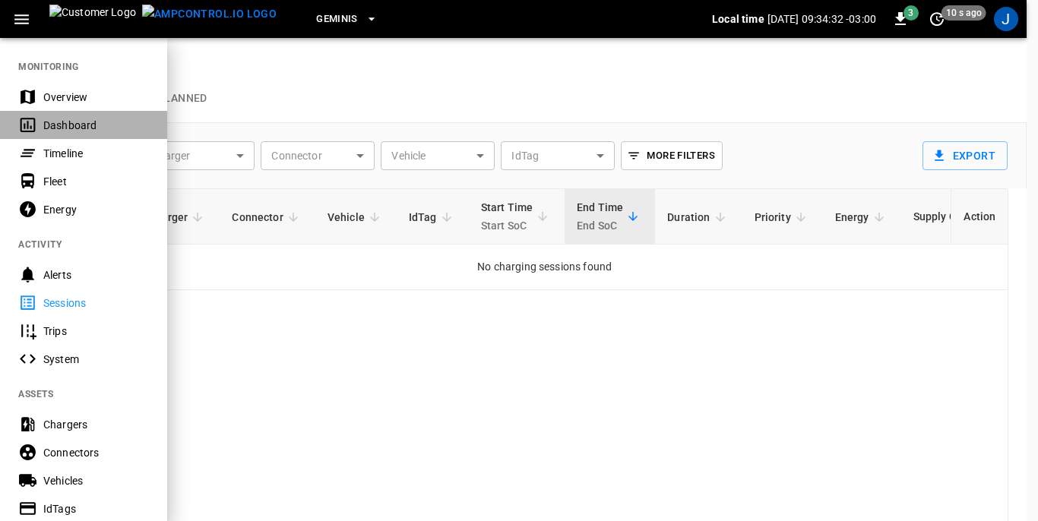
click at [38, 126] on div "Dashboard" at bounding box center [83, 125] width 167 height 28
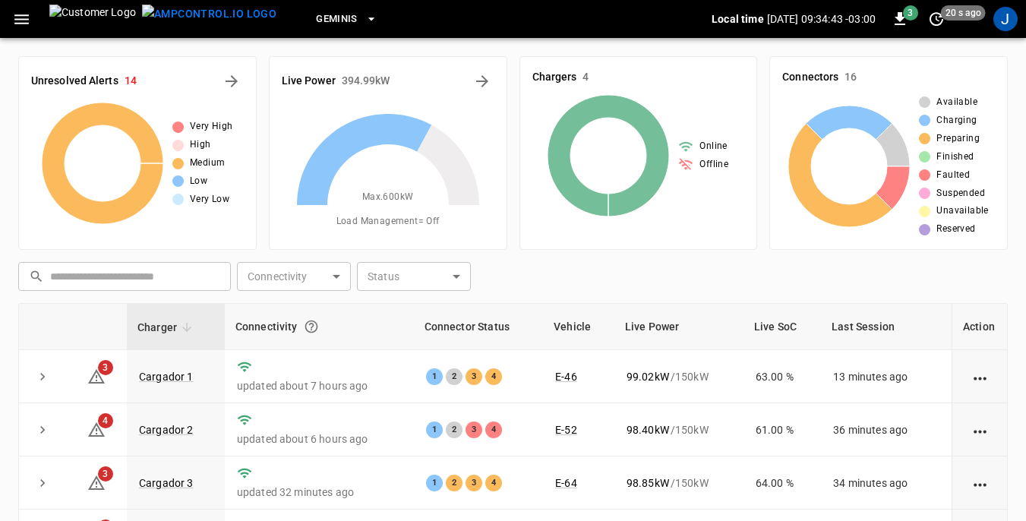
click at [18, 20] on icon "button" at bounding box center [21, 19] width 14 height 10
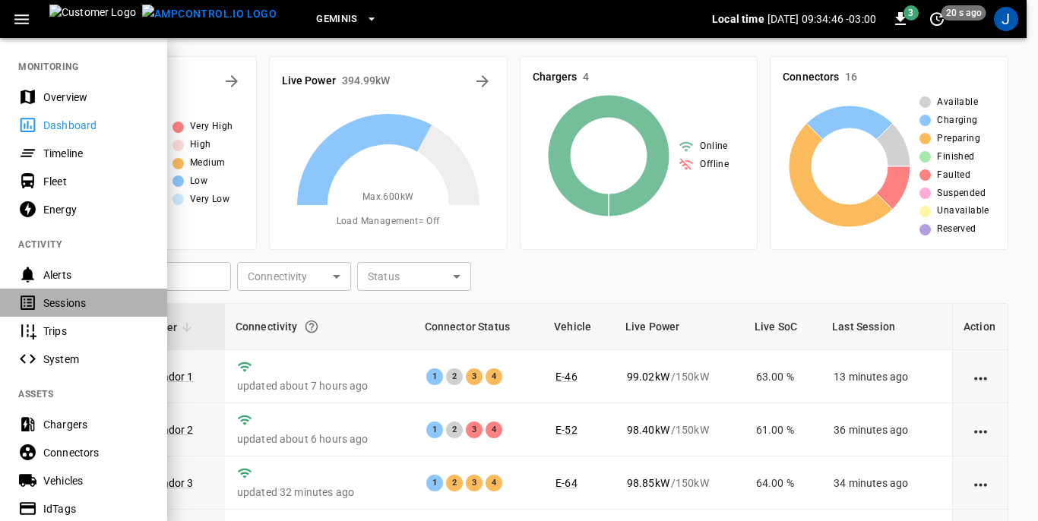
click at [46, 305] on div "Sessions" at bounding box center [96, 302] width 106 height 15
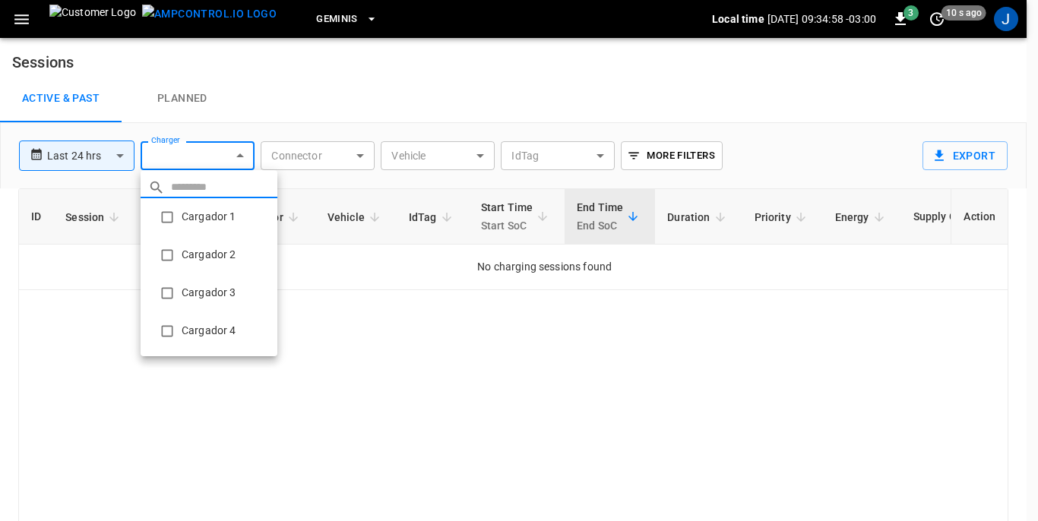
click at [243, 155] on body "**********" at bounding box center [519, 297] width 1038 height 594
click at [190, 216] on li "Cargador 1" at bounding box center [209, 217] width 137 height 38
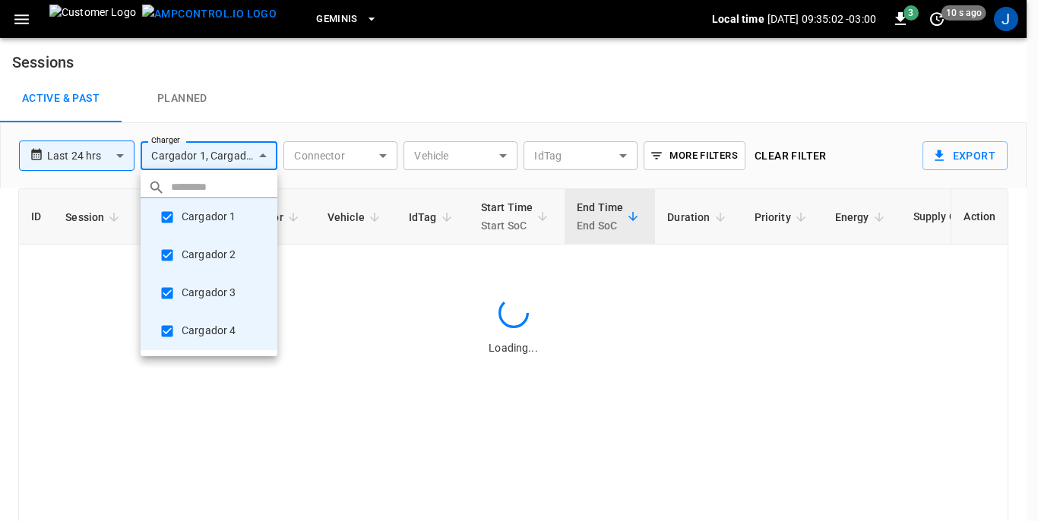
type input "**********"
click at [431, 65] on div at bounding box center [519, 260] width 1038 height 521
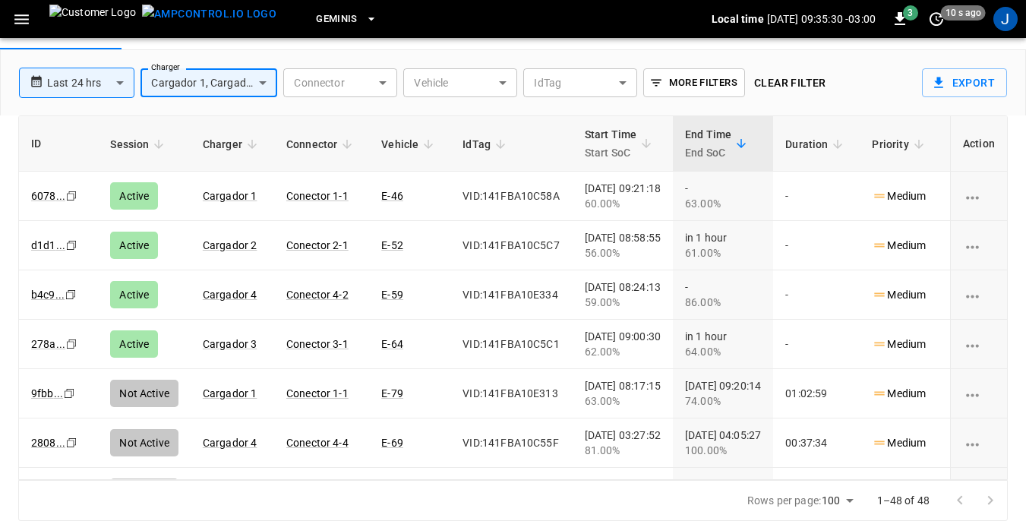
click at [15, 19] on icon "button" at bounding box center [21, 19] width 14 height 10
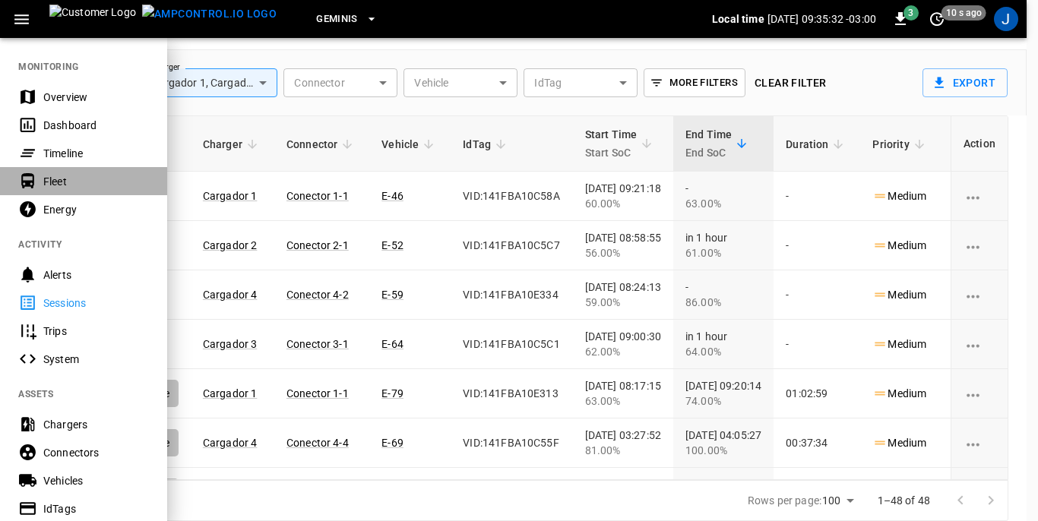
click at [59, 181] on div "Fleet" at bounding box center [96, 181] width 106 height 15
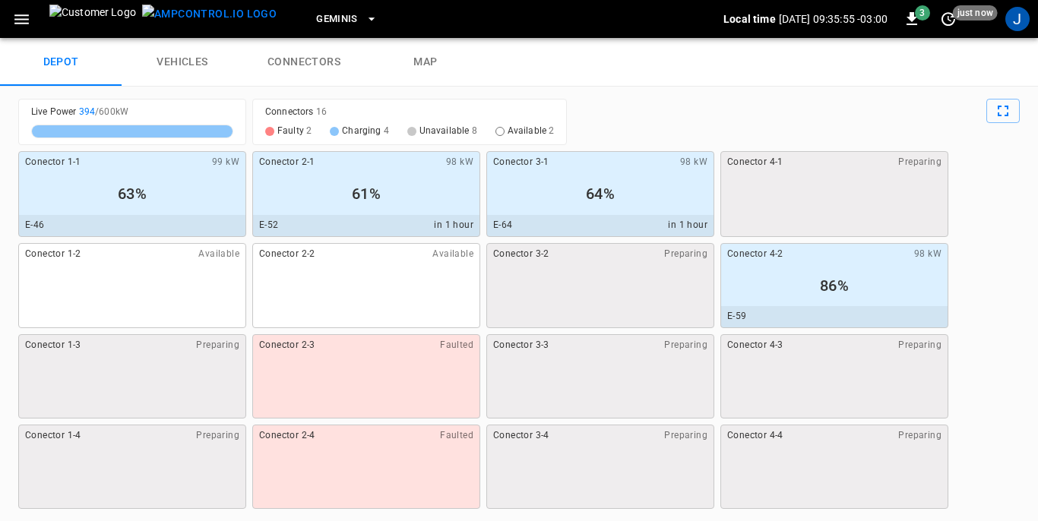
click at [180, 59] on link "vehicles" at bounding box center [183, 62] width 122 height 49
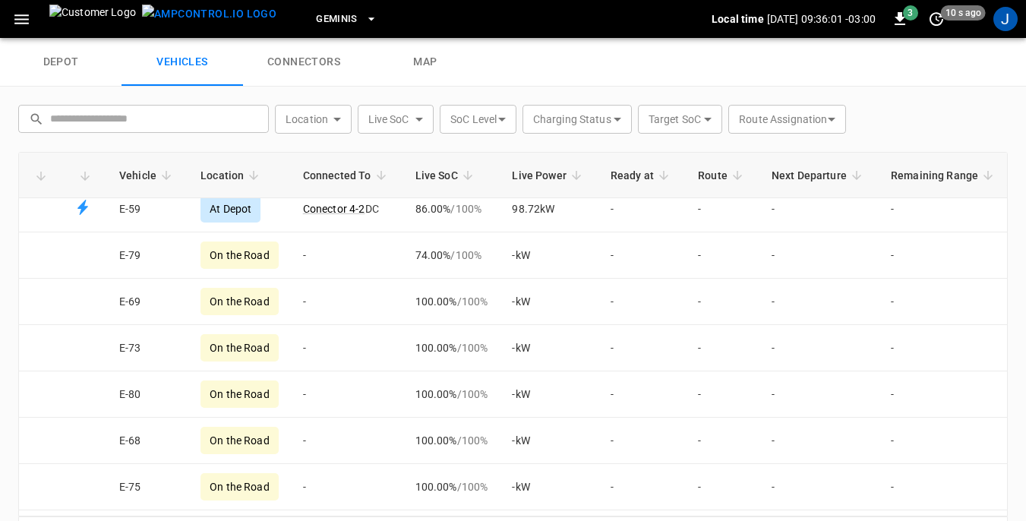
scroll to position [152, 0]
click at [21, 24] on icon "button" at bounding box center [21, 19] width 14 height 10
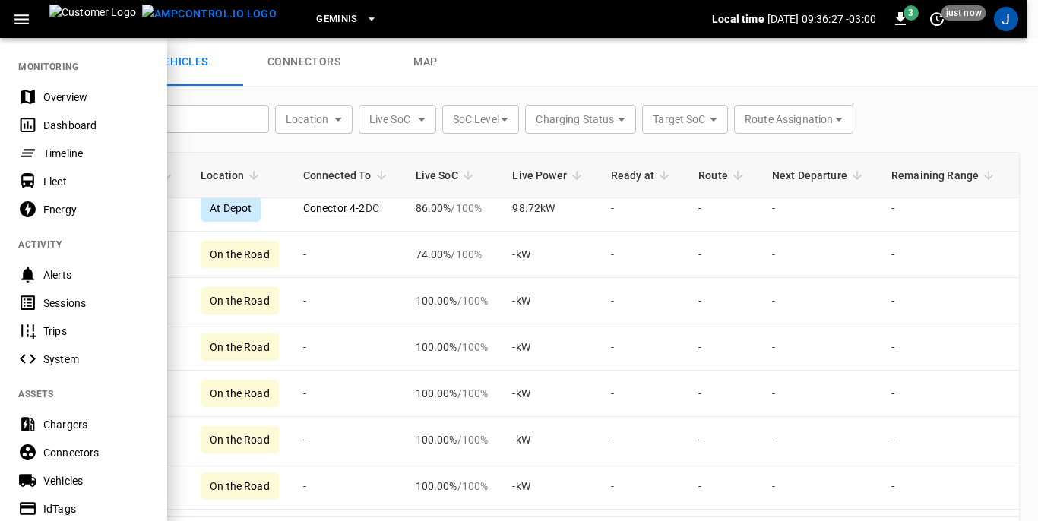
click at [960, 286] on div at bounding box center [519, 260] width 1038 height 521
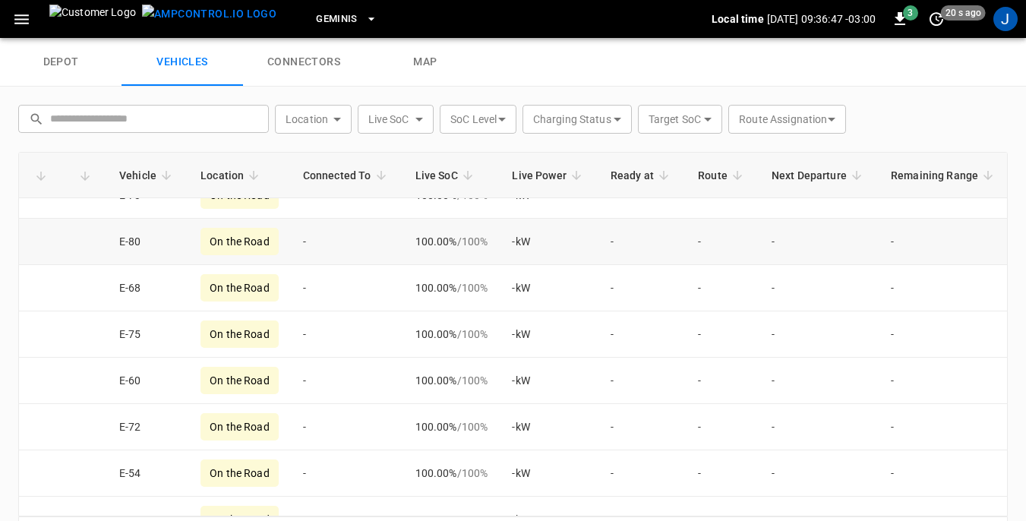
scroll to position [0, 0]
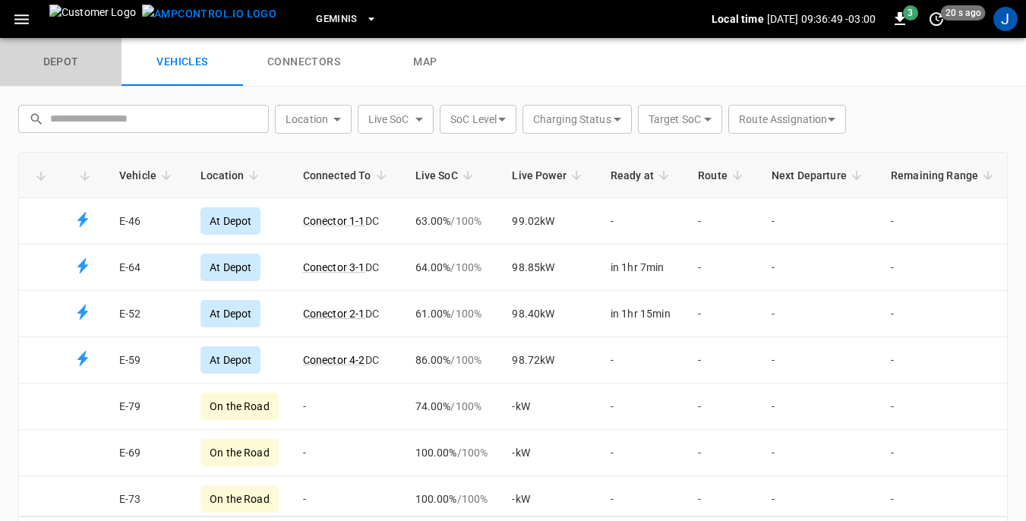
click at [70, 62] on link "depot" at bounding box center [61, 62] width 122 height 49
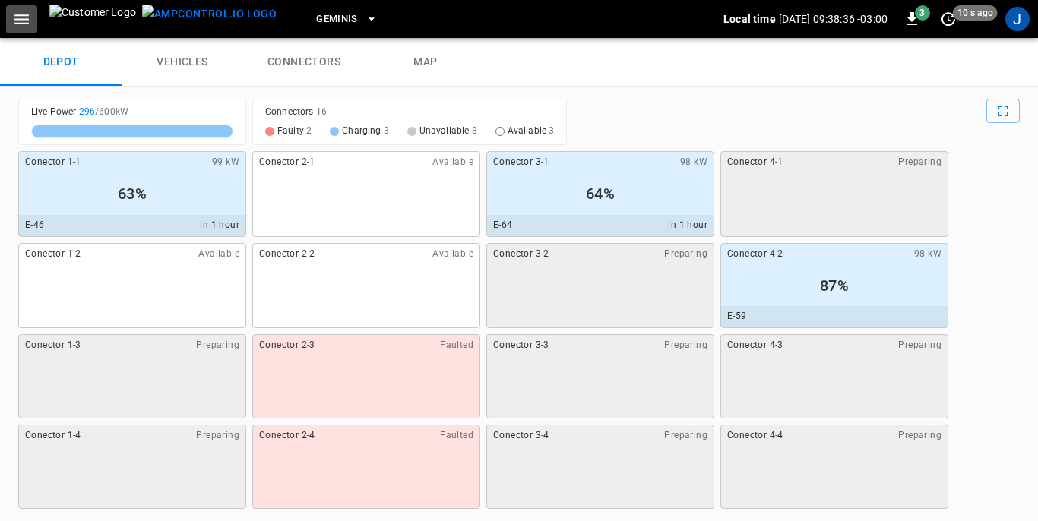
click at [21, 20] on icon "button" at bounding box center [21, 19] width 14 height 10
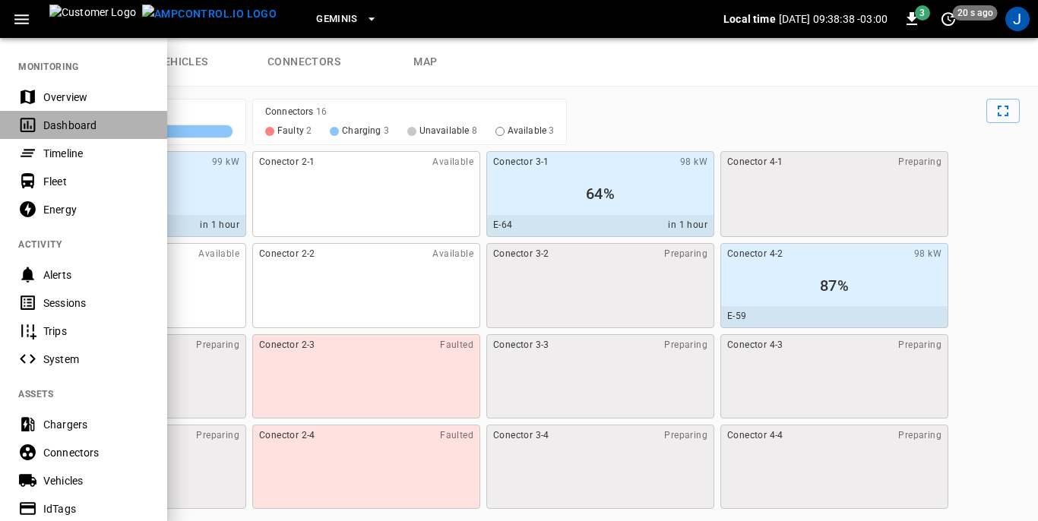
click at [63, 125] on div "Dashboard" at bounding box center [96, 125] width 106 height 15
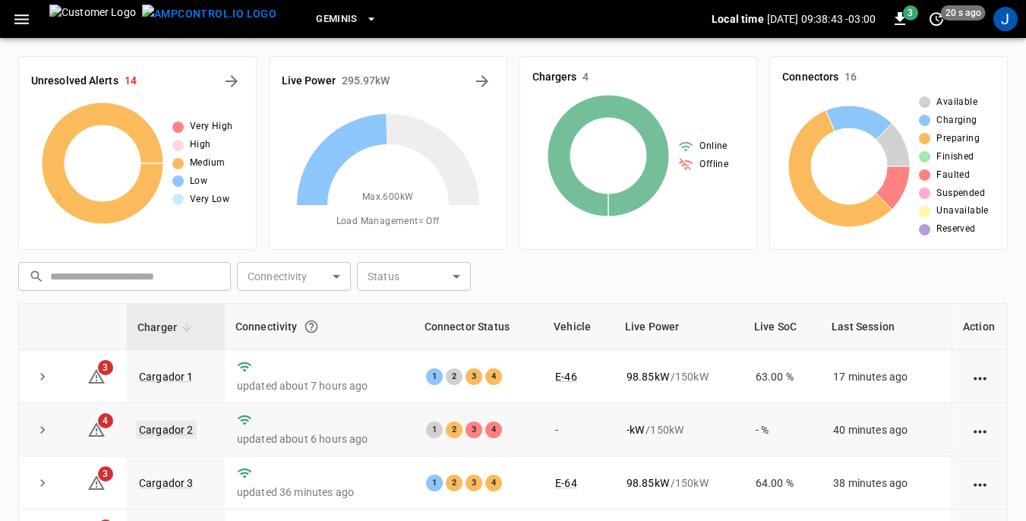
click at [161, 429] on link "Cargador 2" at bounding box center [166, 430] width 61 height 18
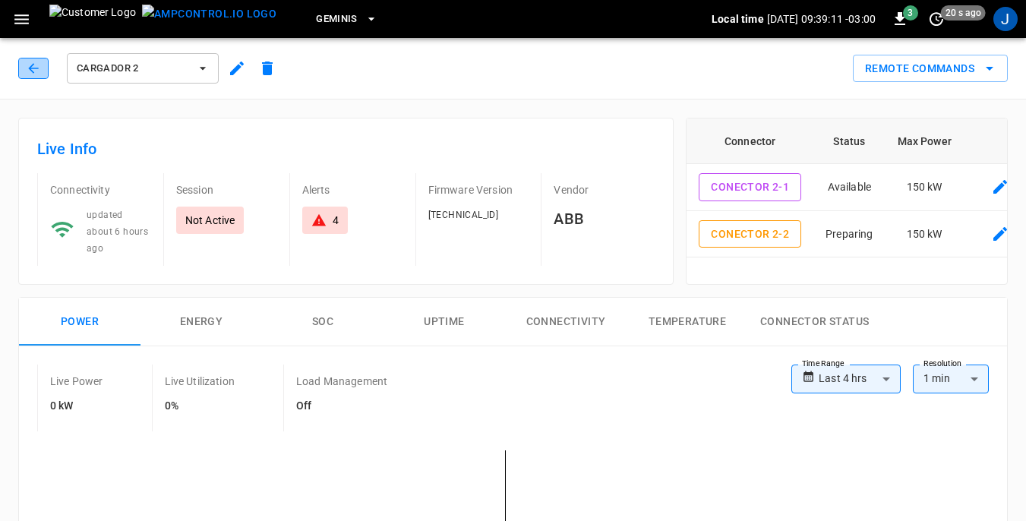
click at [36, 66] on icon "button" at bounding box center [33, 68] width 15 height 15
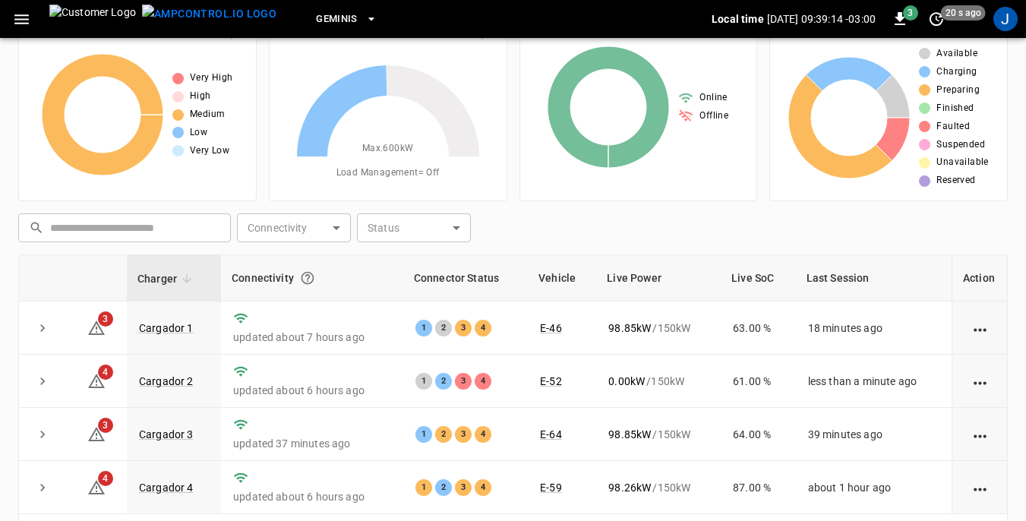
scroll to position [76, 0]
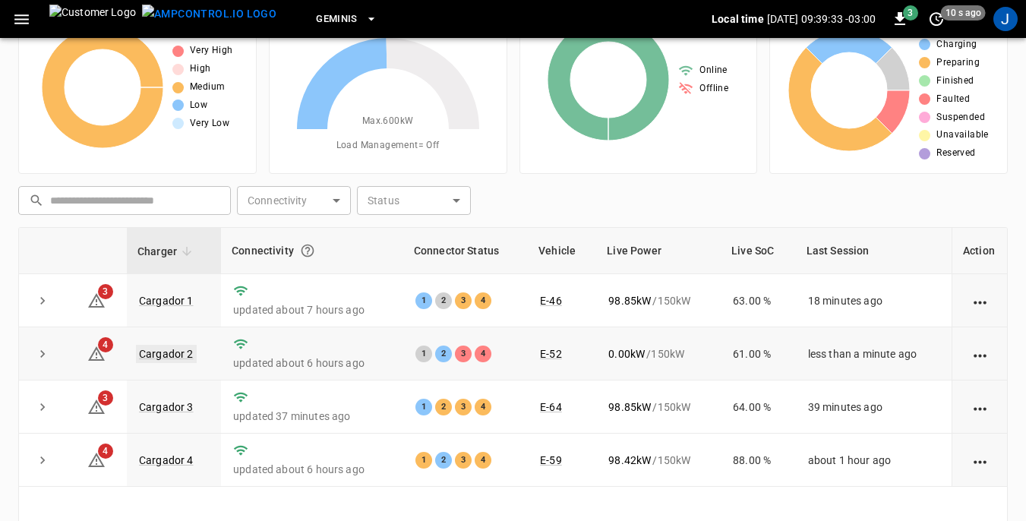
click at [178, 354] on link "Cargador 2" at bounding box center [166, 354] width 61 height 18
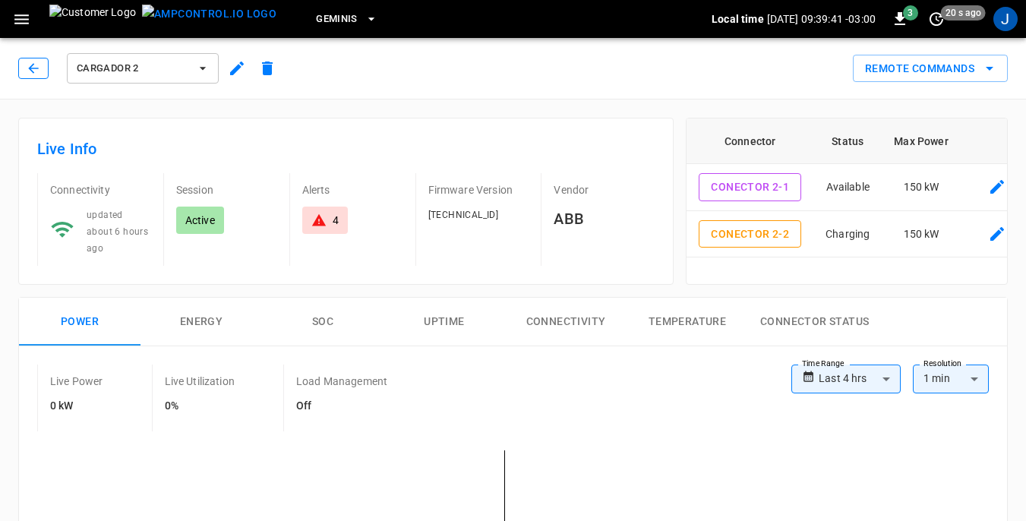
click at [35, 66] on icon "button" at bounding box center [33, 68] width 15 height 15
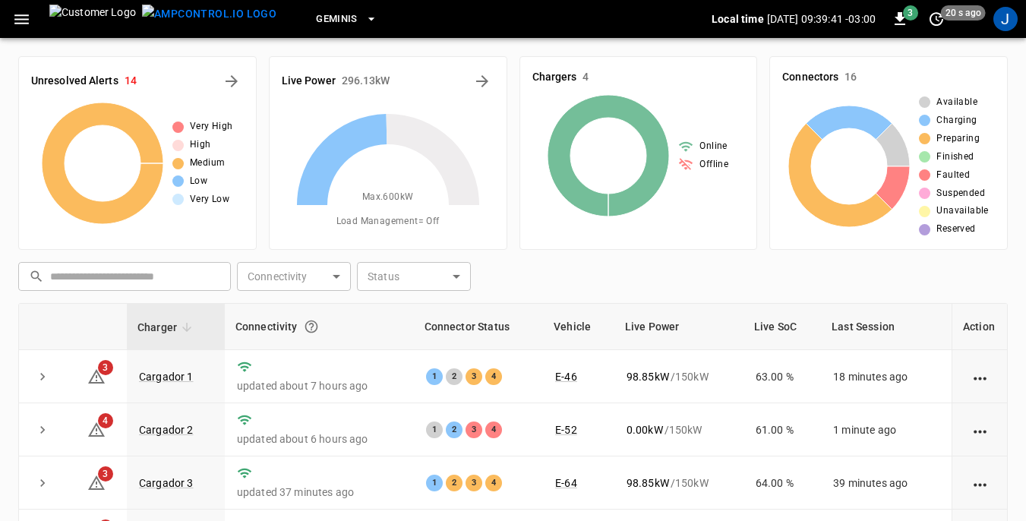
scroll to position [76, 0]
